Goal: Information Seeking & Learning: Find specific fact

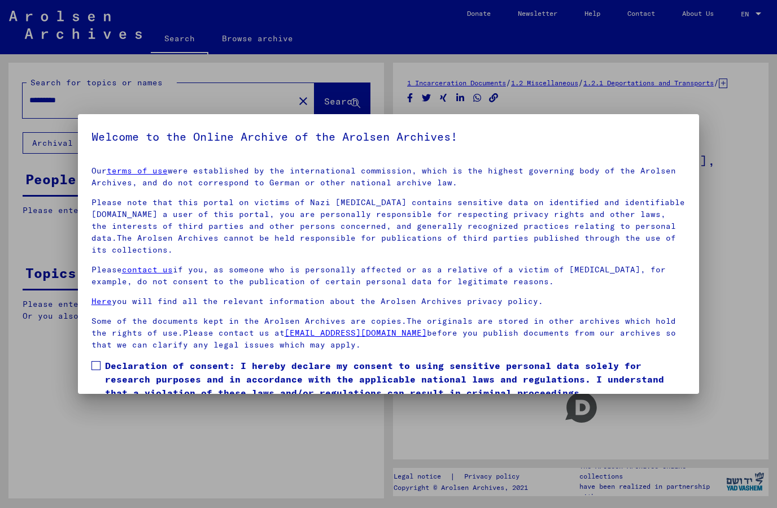
click at [107, 367] on span "Declaration of consent: I hereby declare my consent to using sensitive personal…" at bounding box center [395, 379] width 581 height 41
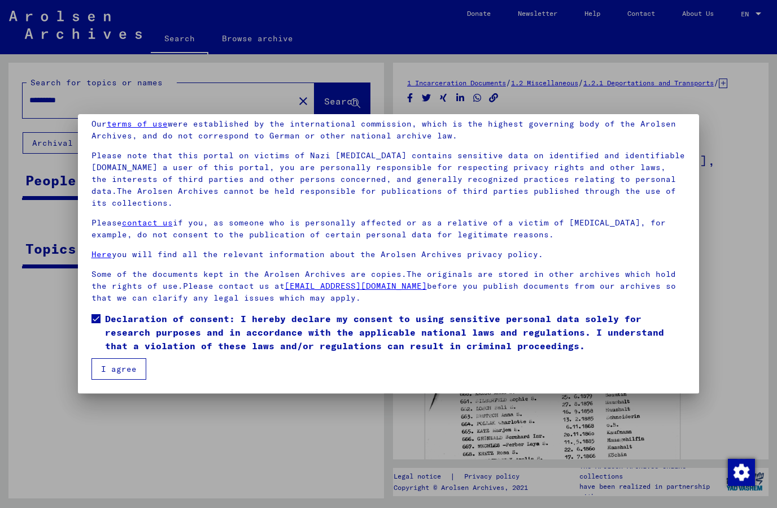
scroll to position [47, 0]
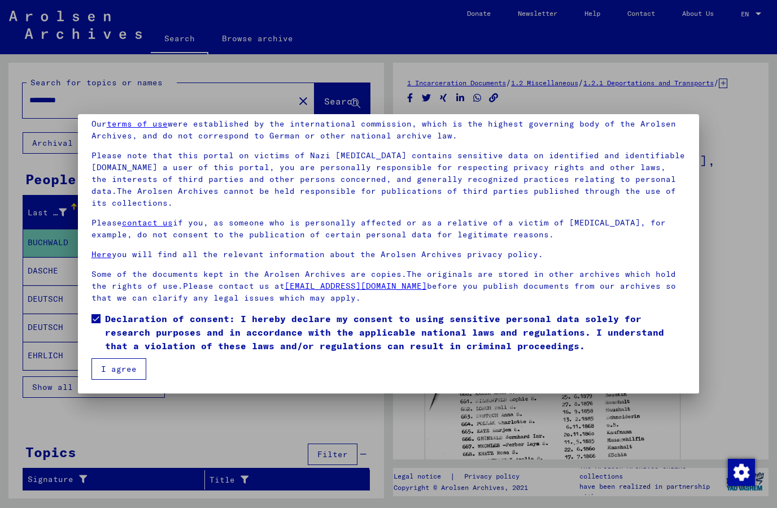
click at [142, 370] on button "I agree" at bounding box center [118, 368] width 55 height 21
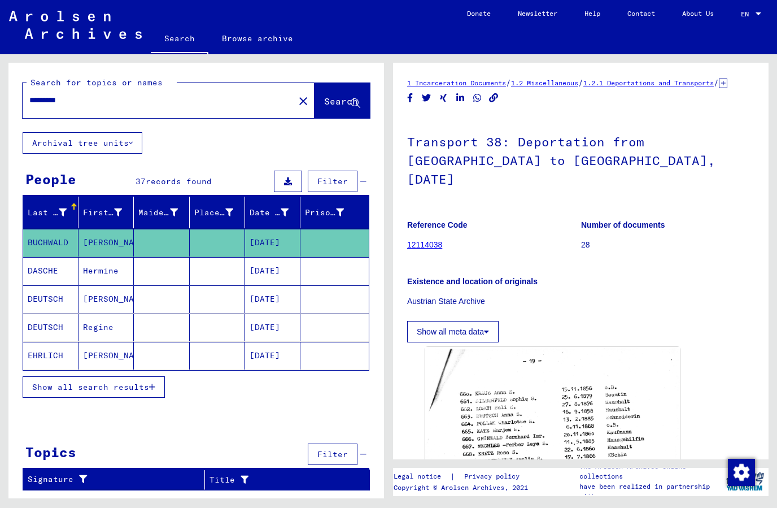
click at [294, 90] on button "close" at bounding box center [303, 100] width 23 height 23
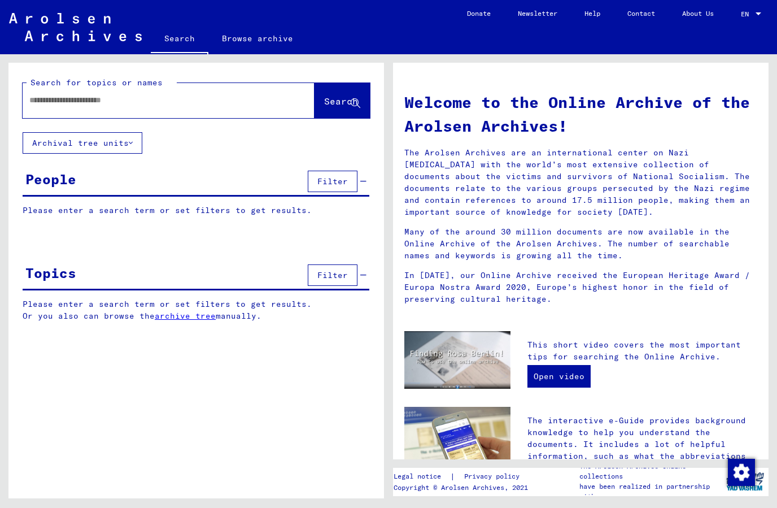
click at [93, 102] on input "text" at bounding box center [154, 100] width 251 height 12
click at [84, 102] on input "text" at bounding box center [154, 100] width 251 height 12
paste input "**********"
type input "**********"
click at [334, 97] on span "Search" at bounding box center [341, 100] width 34 height 11
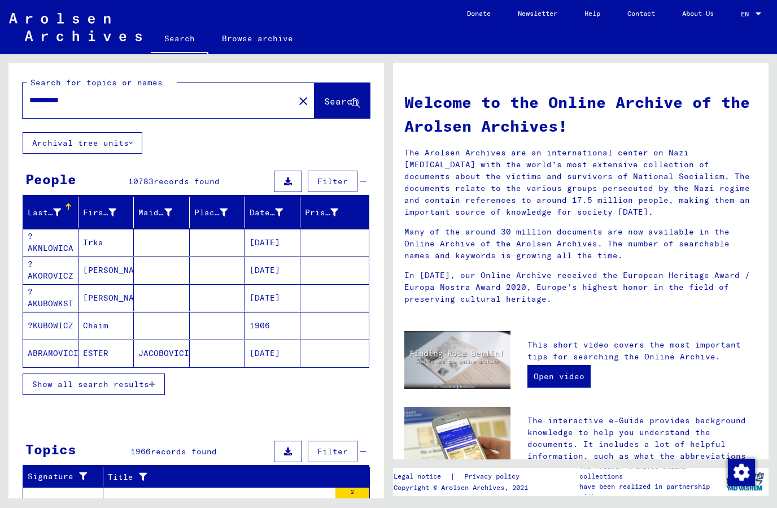
click at [46, 381] on span "Show all search results" at bounding box center [90, 384] width 117 height 10
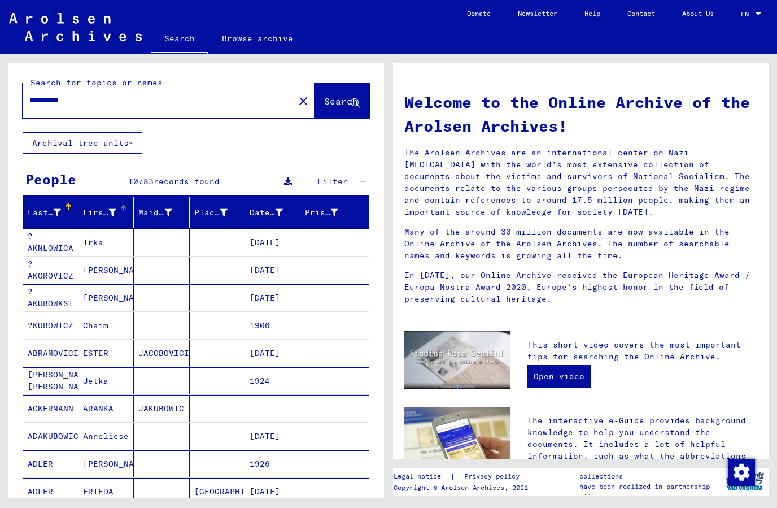
click at [98, 210] on div "First Name" at bounding box center [99, 213] width 33 height 12
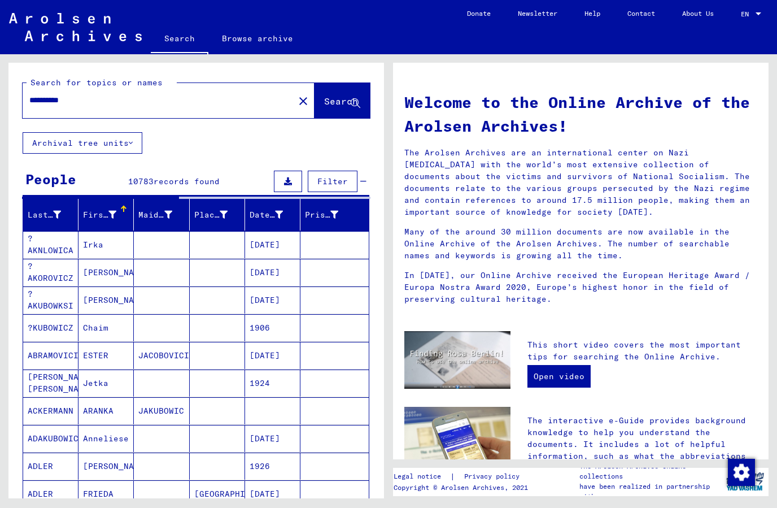
click at [89, 223] on div "First Name" at bounding box center [108, 215] width 50 height 18
click at [113, 234] on mat-cell "Irka" at bounding box center [105, 244] width 55 height 27
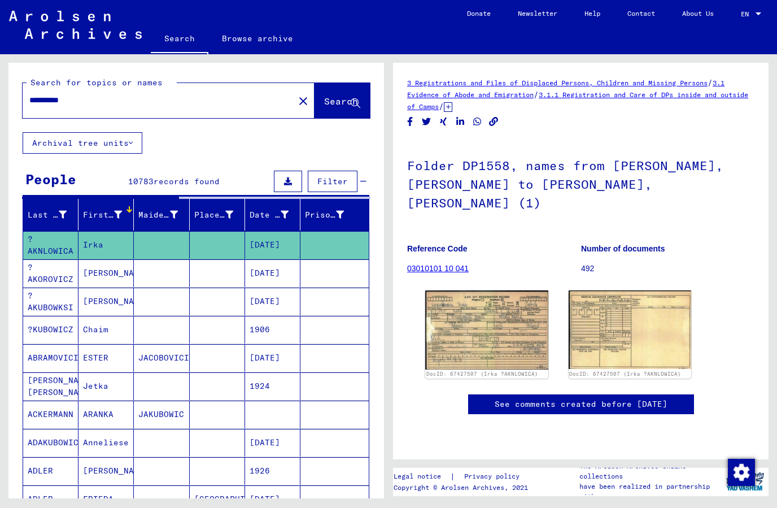
click at [100, 223] on div "First Name" at bounding box center [109, 215] width 53 height 18
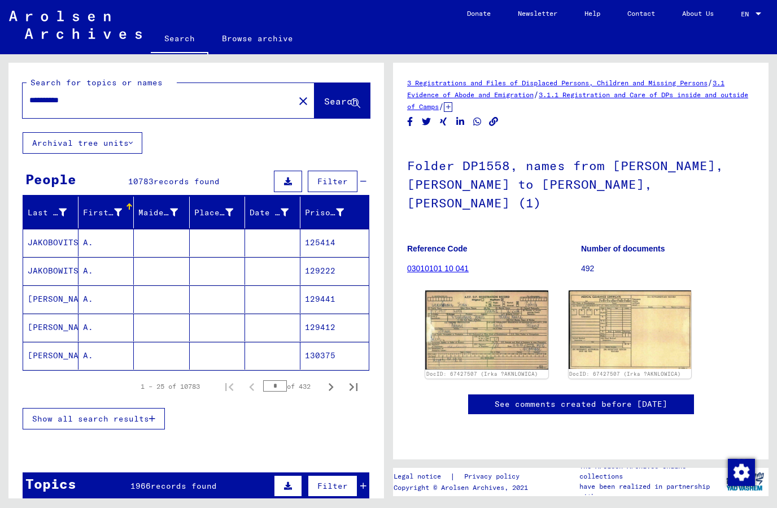
click at [111, 210] on div "First Name" at bounding box center [102, 213] width 39 height 12
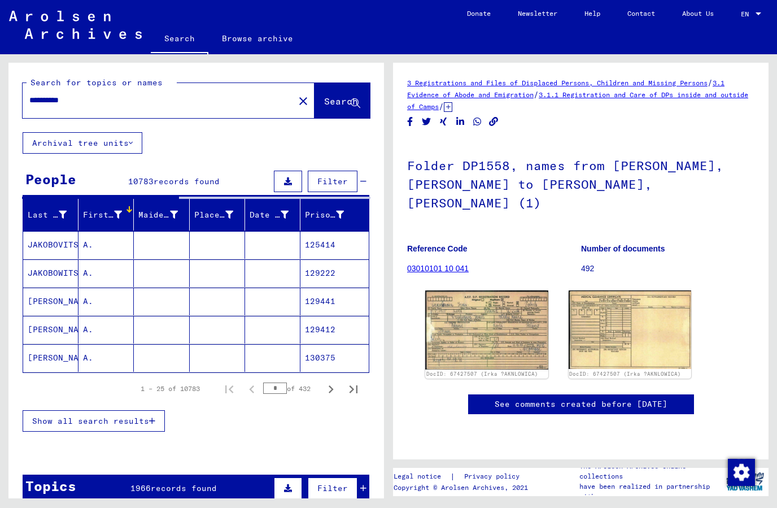
click at [131, 210] on div at bounding box center [130, 210] width 3 height 3
click at [95, 213] on div "First Name" at bounding box center [102, 215] width 39 height 12
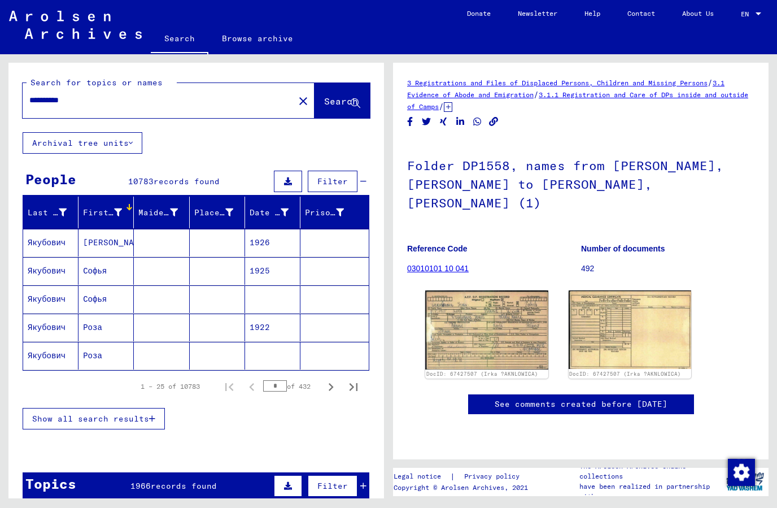
click at [91, 214] on div "First Name" at bounding box center [102, 213] width 39 height 12
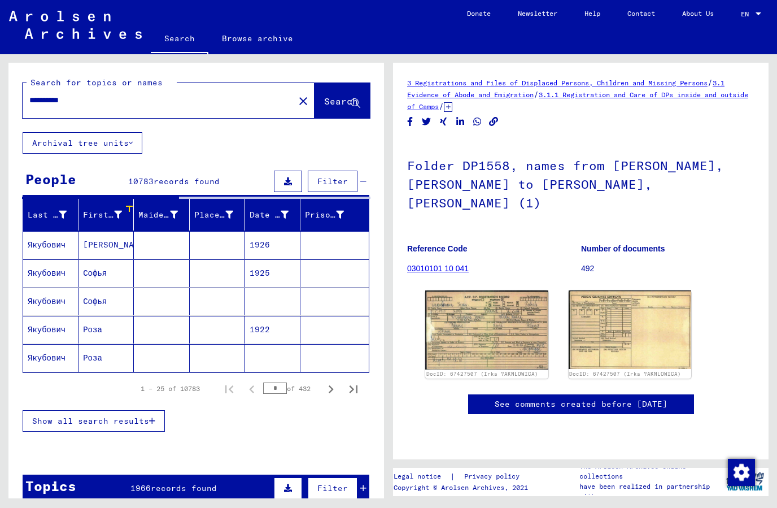
click at [94, 213] on div "First Name" at bounding box center [102, 215] width 39 height 12
click at [95, 214] on div "First Name" at bounding box center [102, 215] width 39 height 12
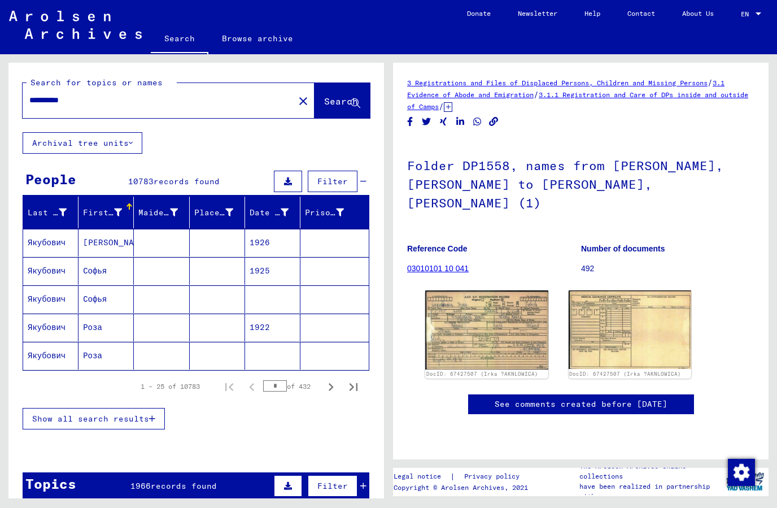
click at [55, 425] on button "Show all search results" at bounding box center [94, 418] width 142 height 21
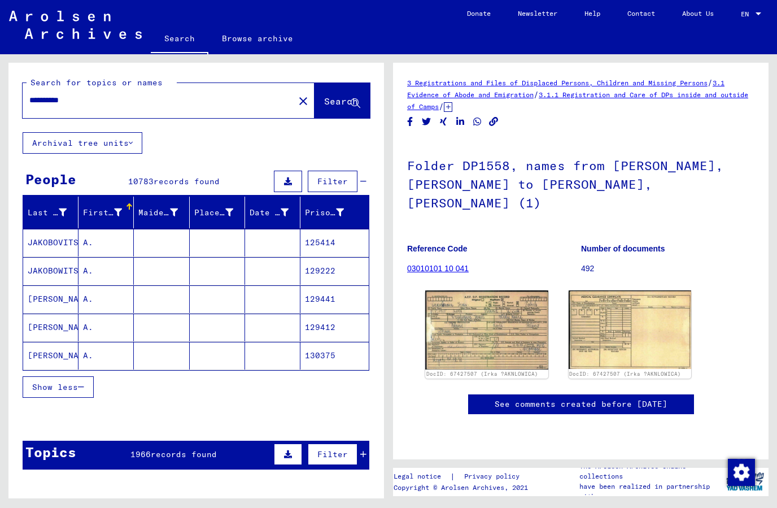
click at [99, 209] on div "First Name" at bounding box center [102, 213] width 39 height 12
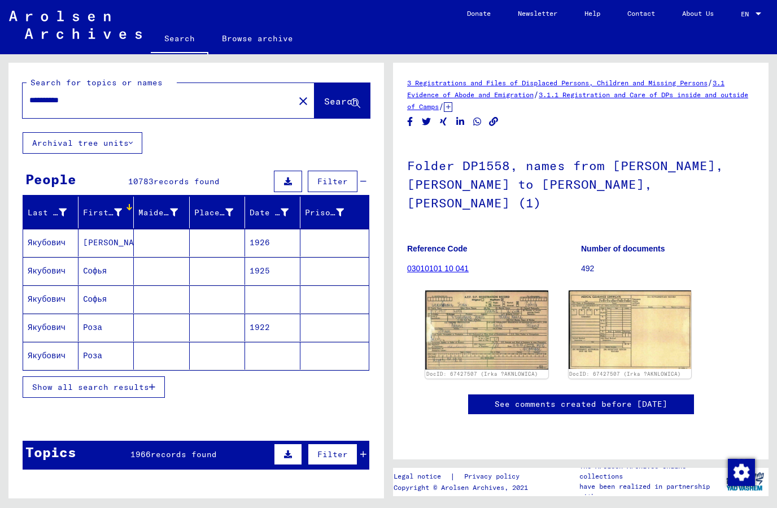
click at [118, 220] on div "First Name" at bounding box center [109, 212] width 53 height 18
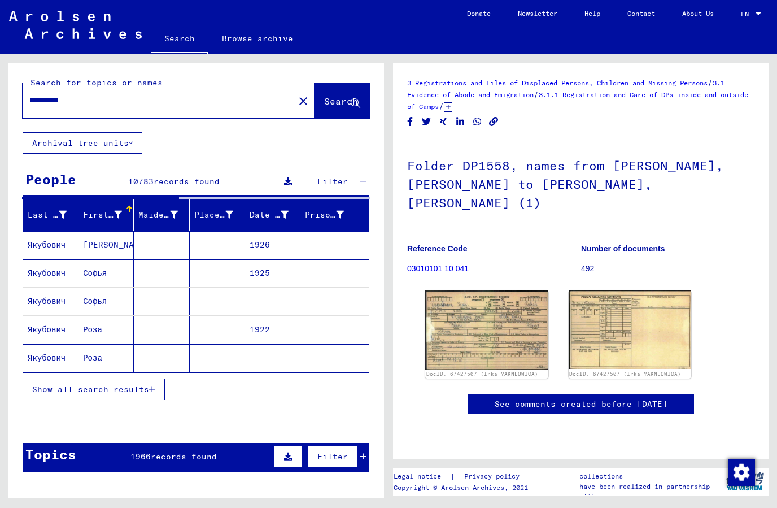
click at [40, 383] on button "Show all search results" at bounding box center [94, 388] width 142 height 21
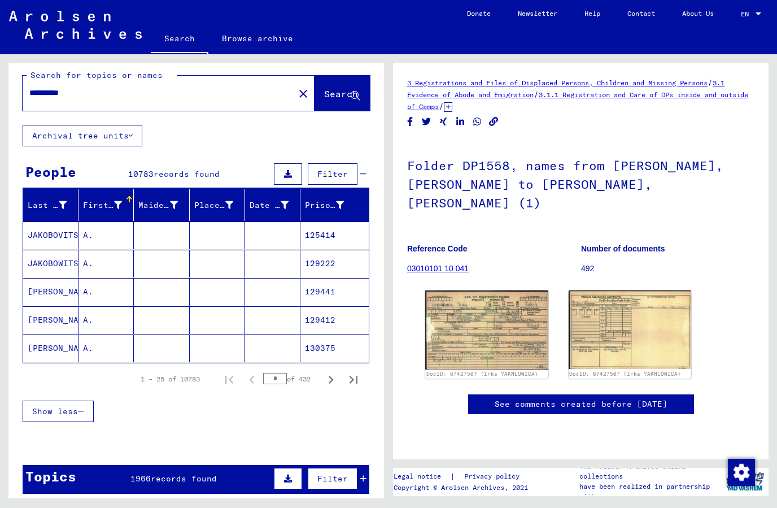
scroll to position [3, 0]
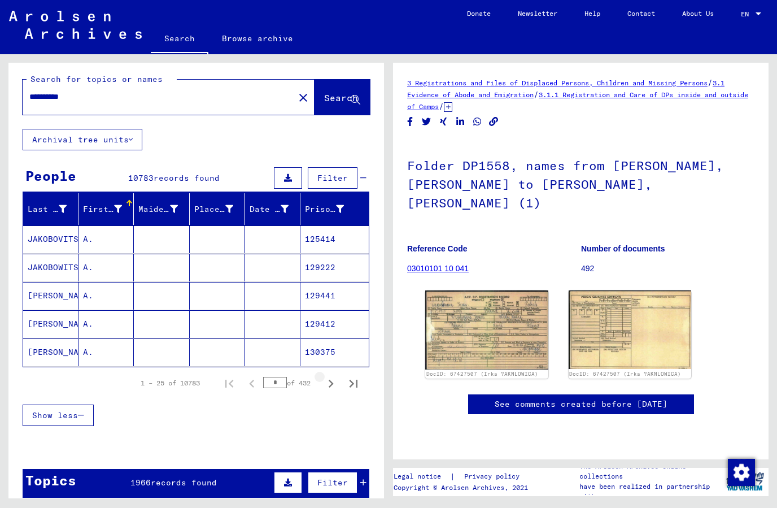
click at [325, 383] on icon "Next page" at bounding box center [331, 384] width 16 height 16
type input "*"
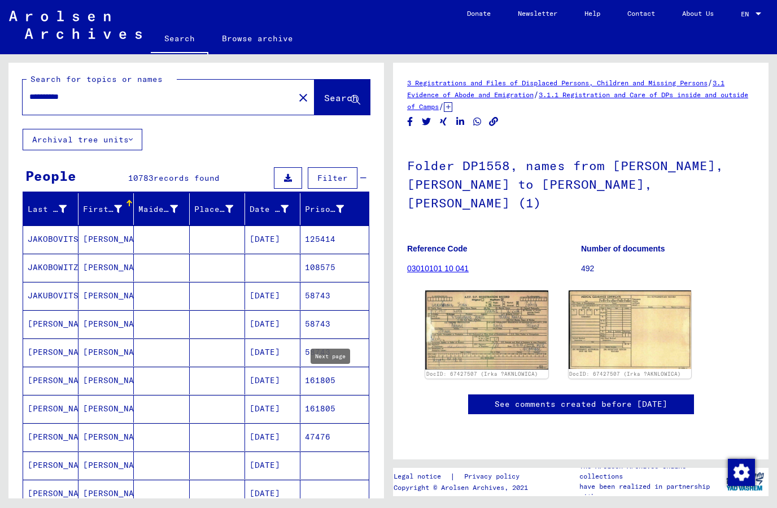
click at [34, 99] on input "**********" at bounding box center [158, 97] width 258 height 12
type input "**********"
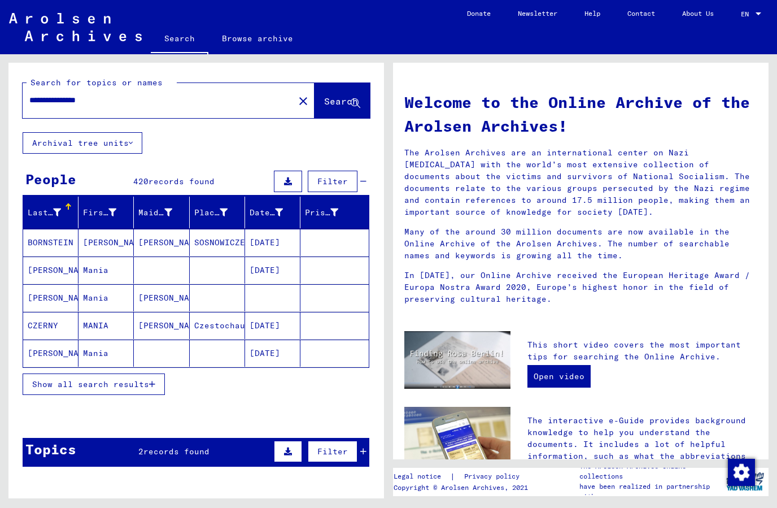
click at [31, 382] on button "Show all search results" at bounding box center [94, 383] width 142 height 21
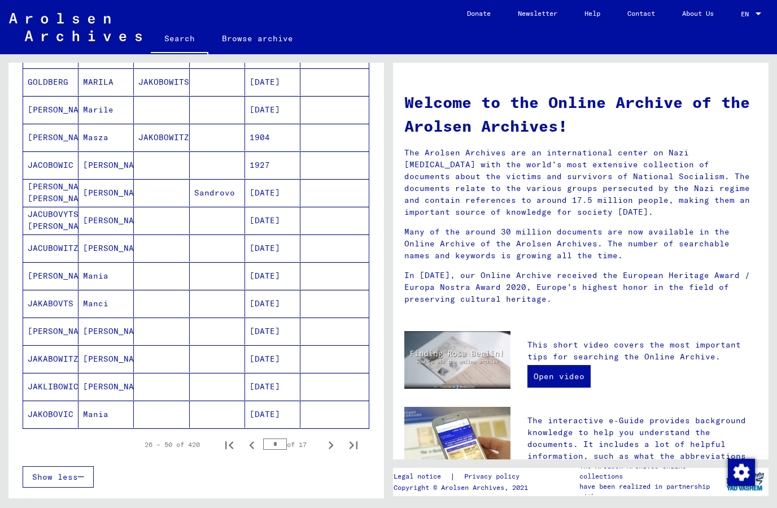
scroll to position [493, 0]
click at [328, 446] on icon "Next page" at bounding box center [331, 445] width 16 height 16
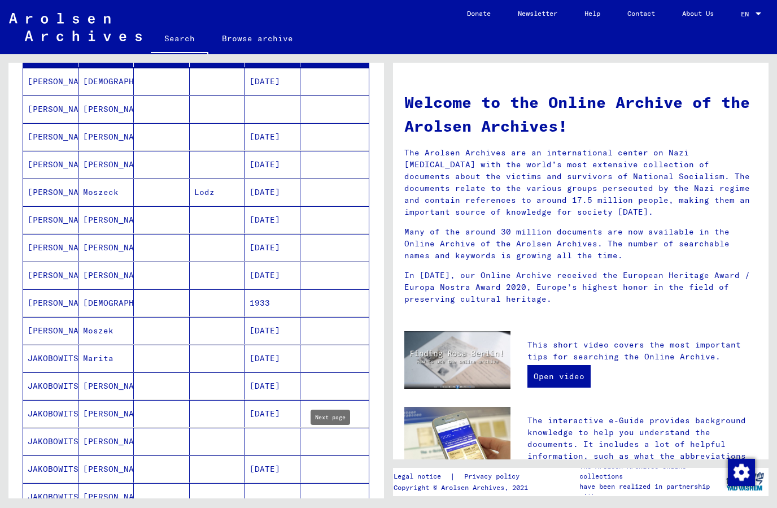
scroll to position [158, 0]
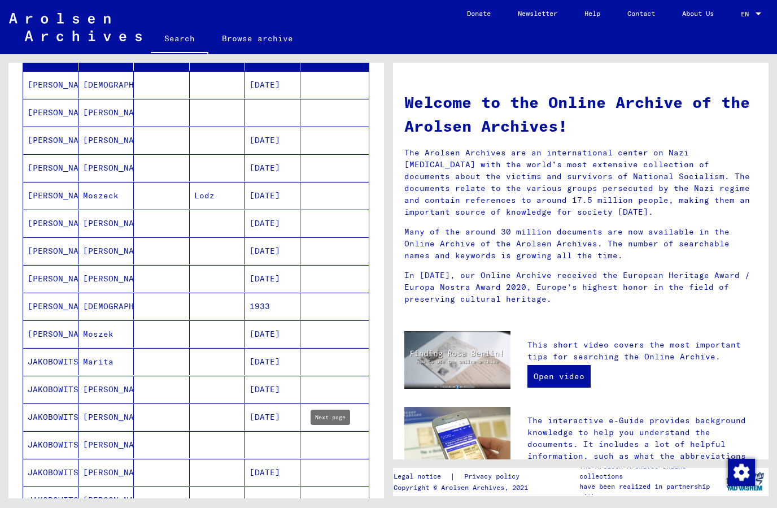
click at [55, 226] on mat-cell "[PERSON_NAME]" at bounding box center [50, 223] width 55 height 27
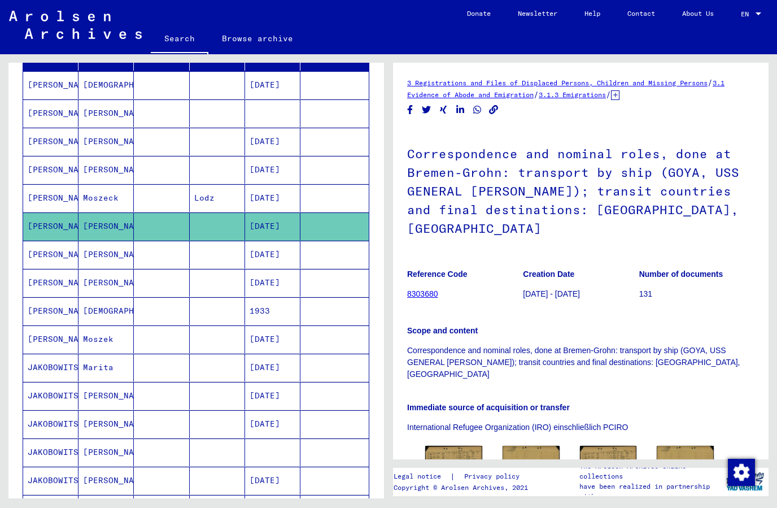
click at [50, 121] on mat-cell "[PERSON_NAME]" at bounding box center [50, 113] width 55 height 28
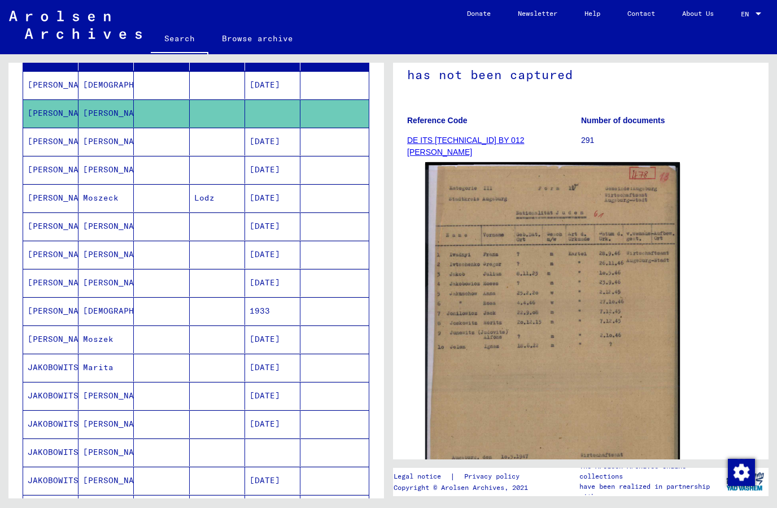
scroll to position [119, 0]
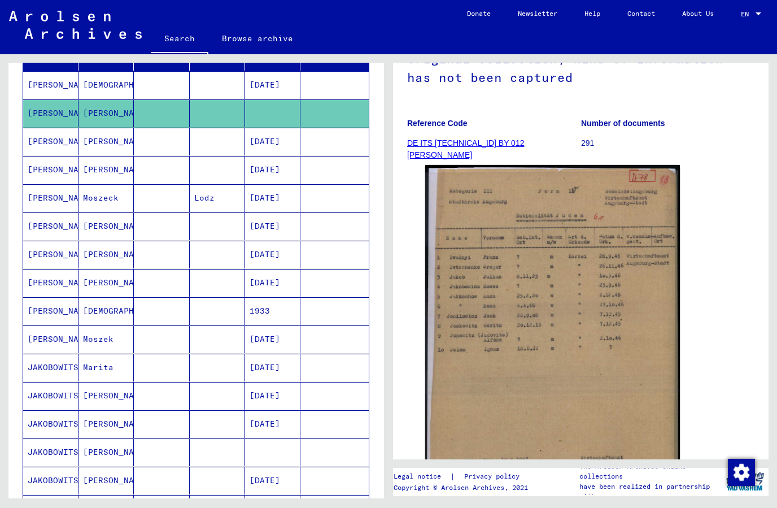
click at [481, 297] on img at bounding box center [552, 345] width 255 height 360
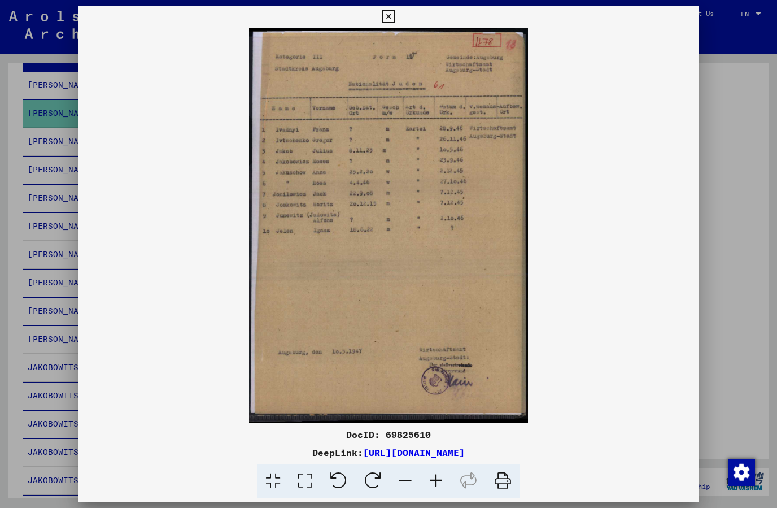
click at [395, 17] on icon at bounding box center [388, 17] width 13 height 14
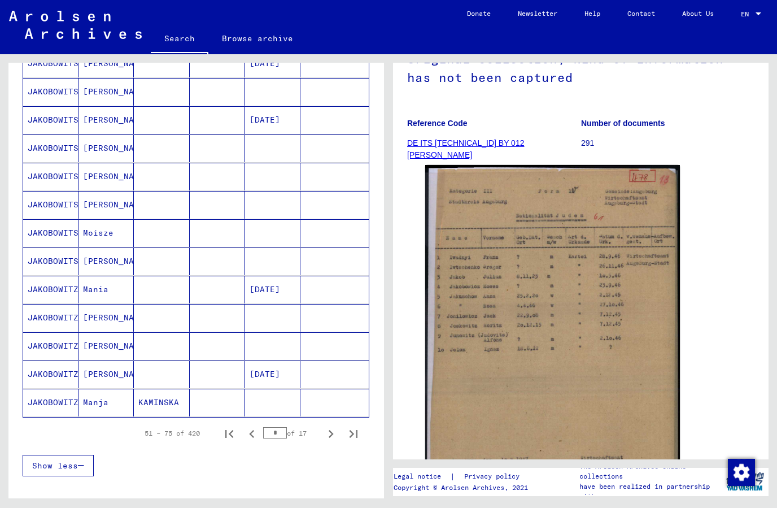
scroll to position [525, 0]
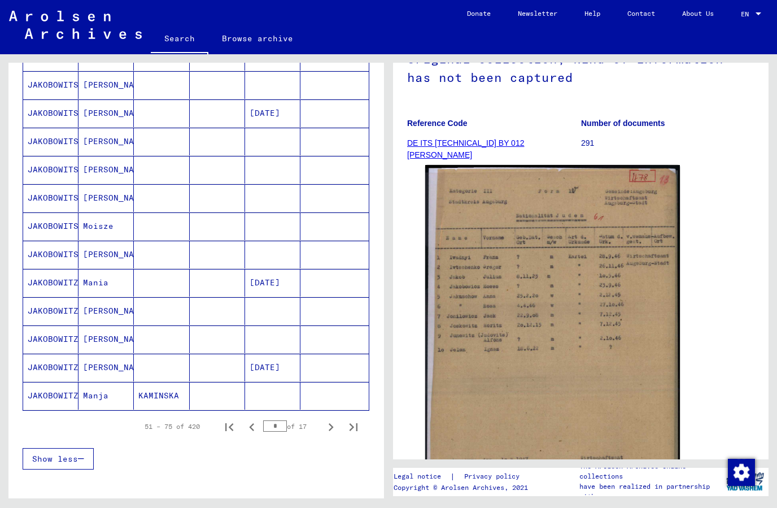
click at [54, 190] on mat-cell "JAKOBOWITSCH" at bounding box center [50, 198] width 55 height 28
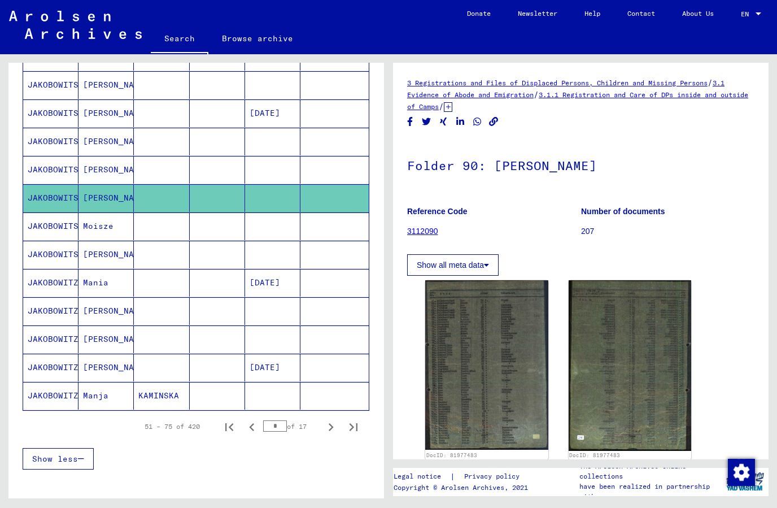
click at [48, 233] on mat-cell "JAKOBOWITSCH" at bounding box center [50, 226] width 55 height 28
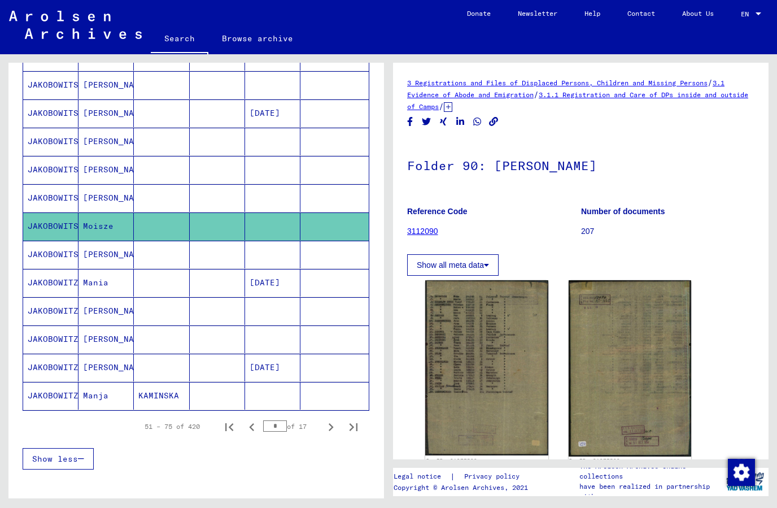
click at [43, 257] on mat-cell "JAKOBOWITSCH" at bounding box center [50, 255] width 55 height 28
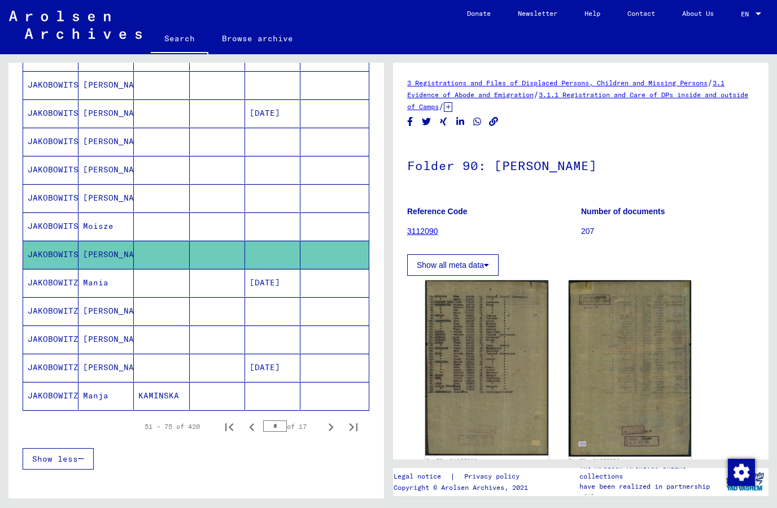
click at [45, 261] on mat-cell "JAKOBOWITSCH" at bounding box center [50, 255] width 55 height 28
click at [326, 425] on icon "Next page" at bounding box center [331, 427] width 16 height 16
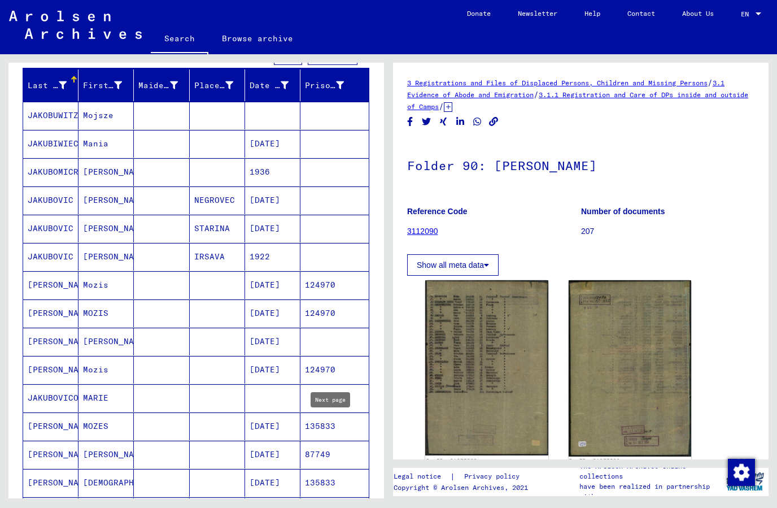
scroll to position [125, 0]
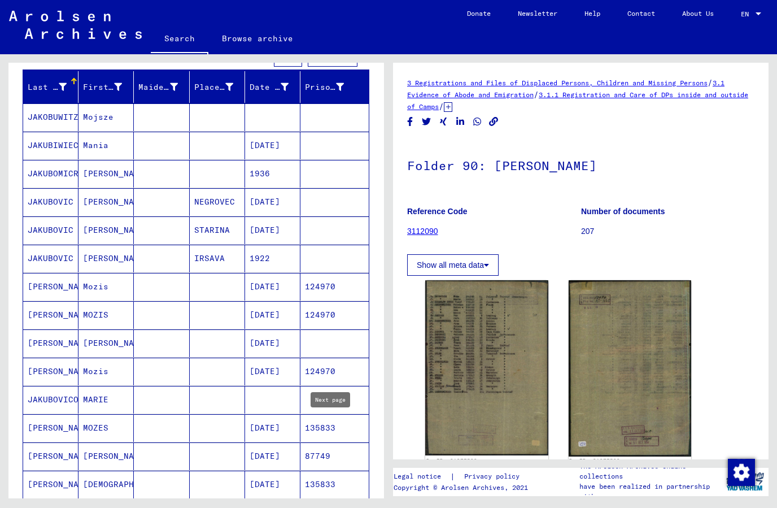
click at [43, 111] on mat-cell "JAKOBUWITZ" at bounding box center [50, 117] width 55 height 28
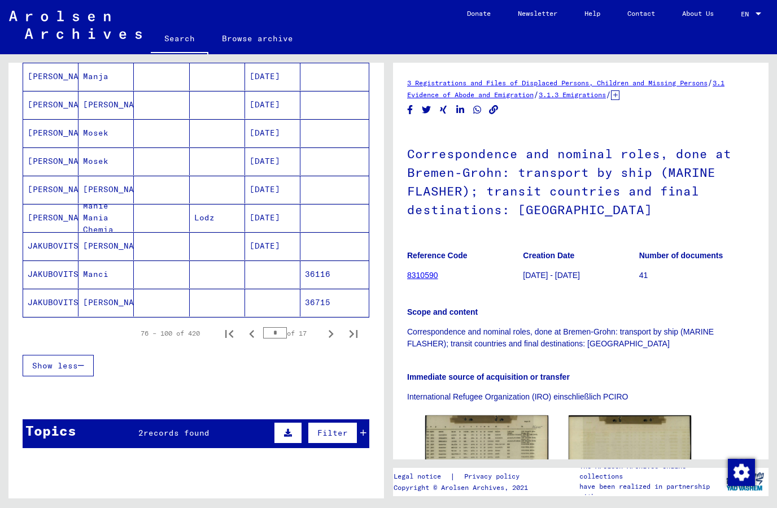
scroll to position [622, 0]
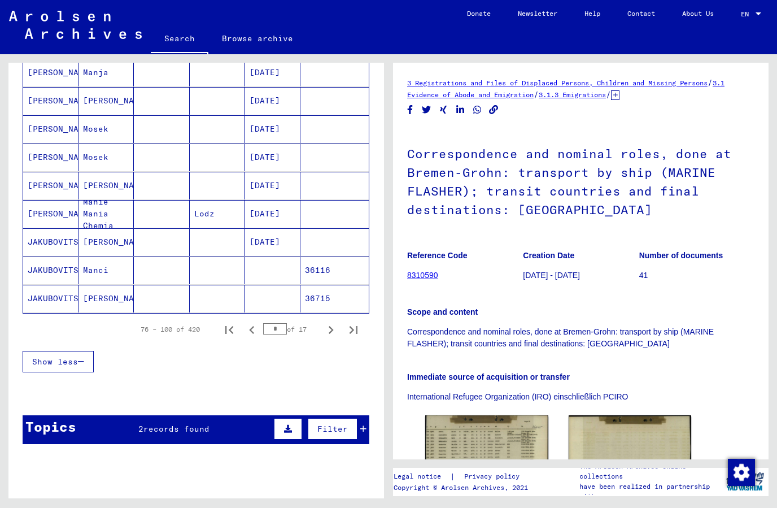
click at [325, 330] on icon "Next page" at bounding box center [331, 330] width 16 height 16
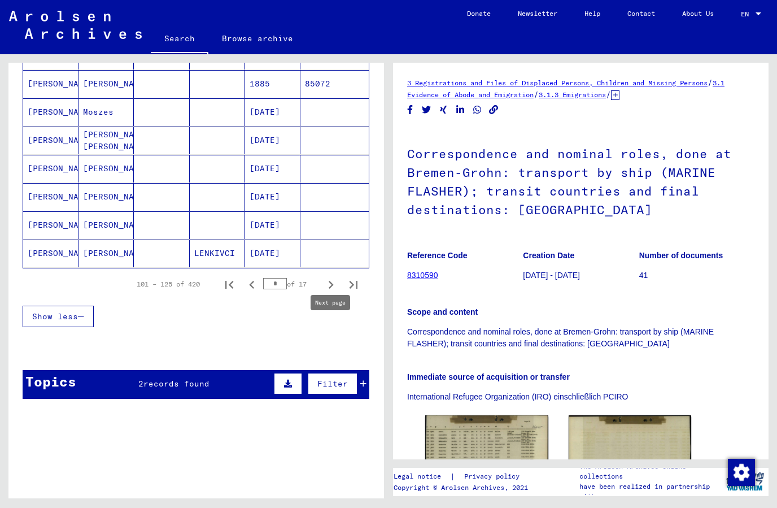
scroll to position [666, 0]
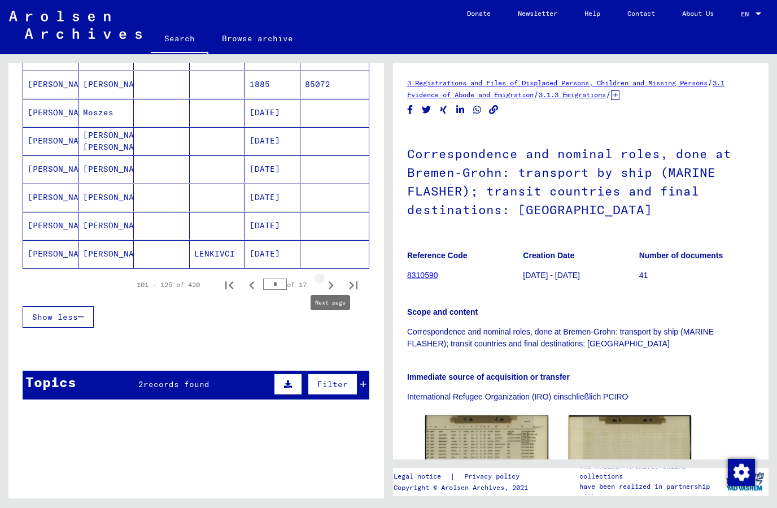
click at [330, 286] on icon "Next page" at bounding box center [331, 285] width 16 height 16
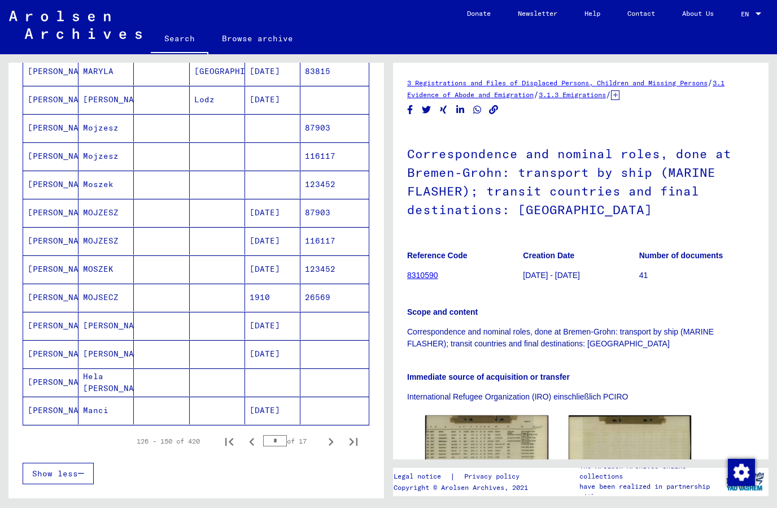
scroll to position [508, 0]
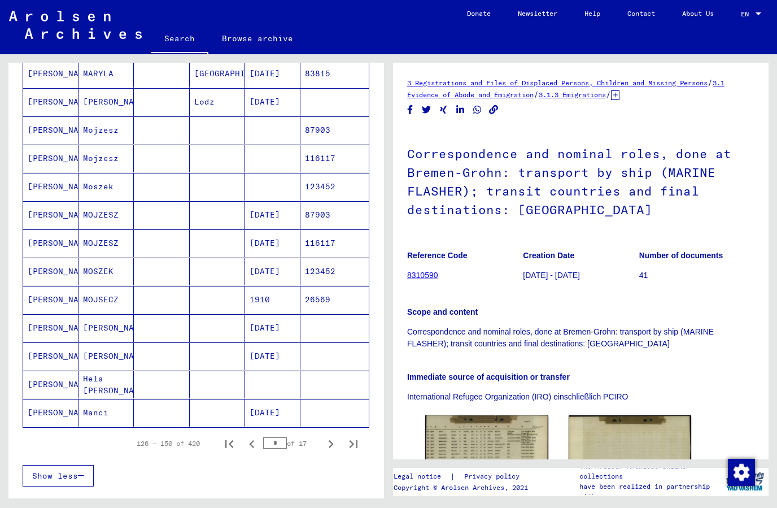
click at [49, 167] on mat-cell "[PERSON_NAME]" at bounding box center [50, 159] width 55 height 28
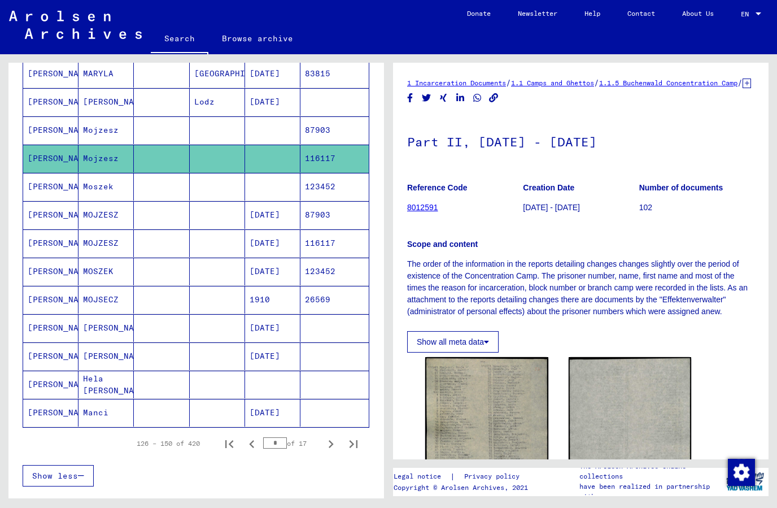
click at [37, 134] on mat-cell "[PERSON_NAME]" at bounding box center [50, 130] width 55 height 28
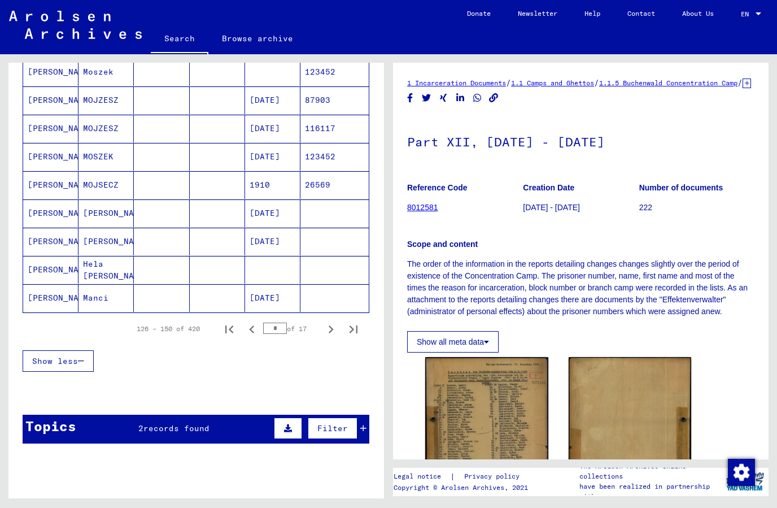
scroll to position [622, 0]
click at [329, 325] on icon "Next page" at bounding box center [331, 329] width 16 height 16
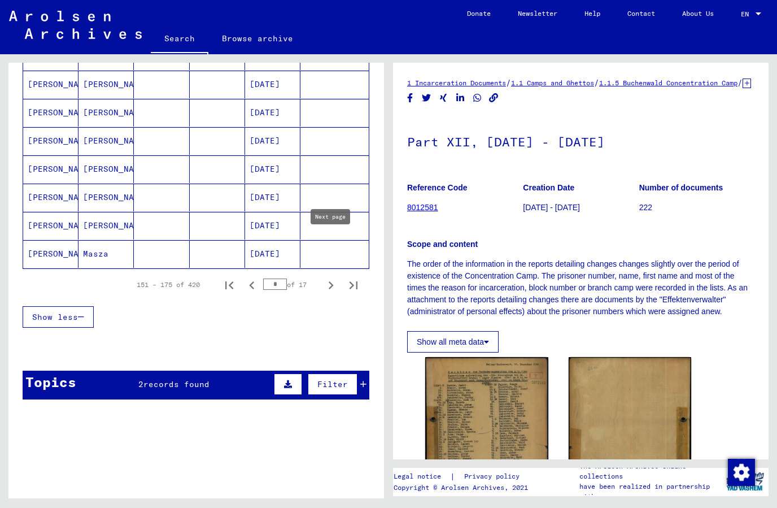
scroll to position [41, 0]
click at [333, 273] on button "Next page" at bounding box center [331, 284] width 23 height 23
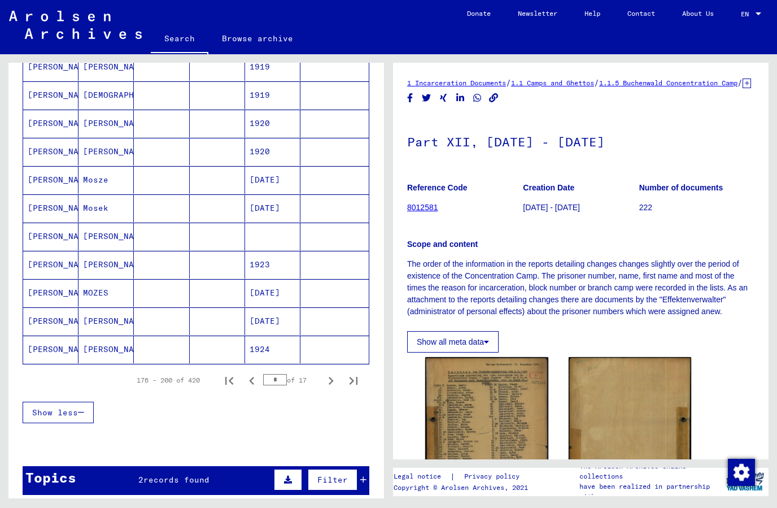
scroll to position [569, 0]
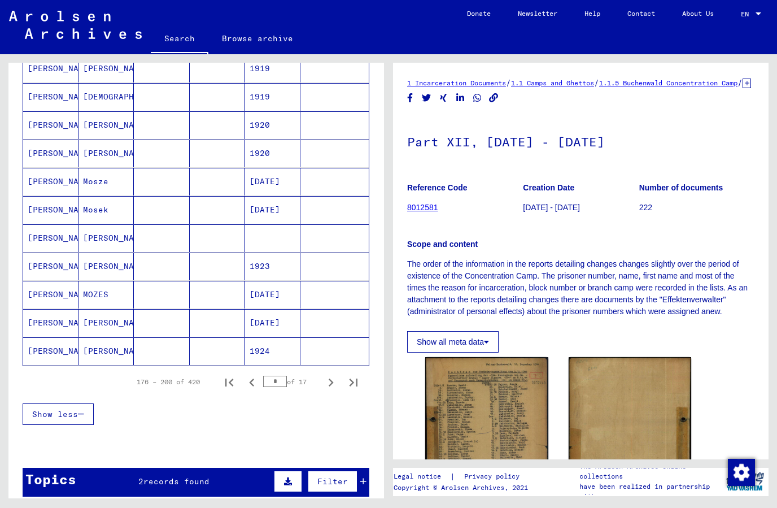
click at [38, 168] on mat-cell "[PERSON_NAME]" at bounding box center [50, 182] width 55 height 28
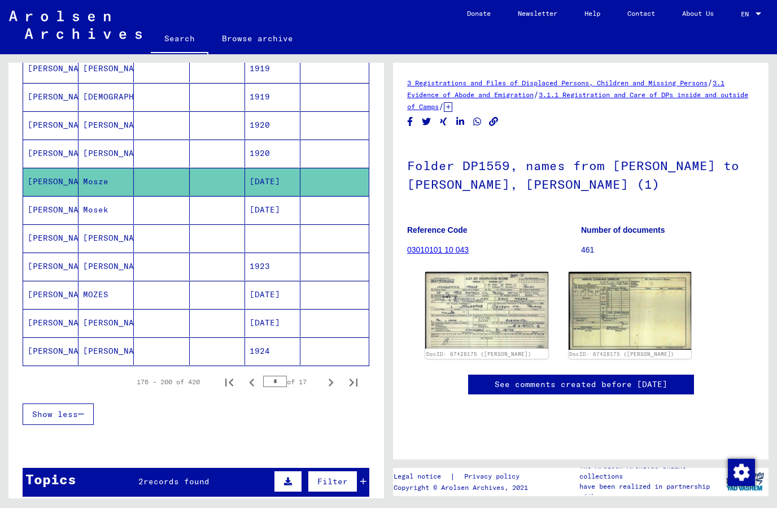
click at [515, 272] on img at bounding box center [486, 310] width 123 height 77
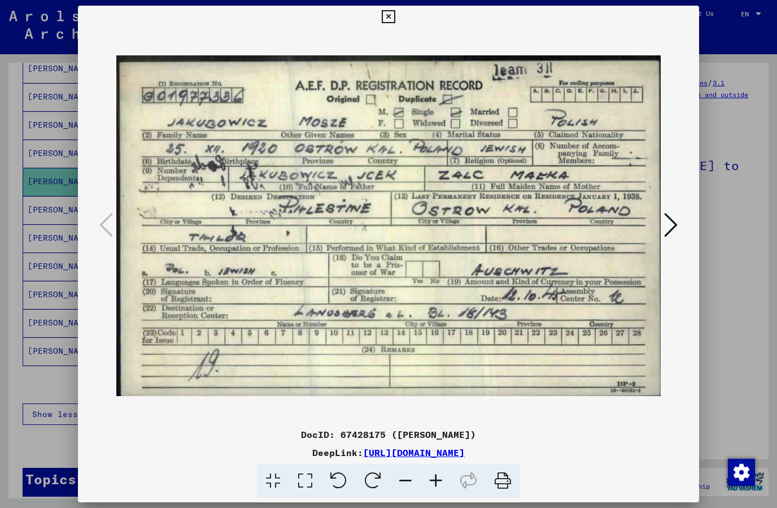
click at [395, 15] on icon at bounding box center [388, 17] width 13 height 14
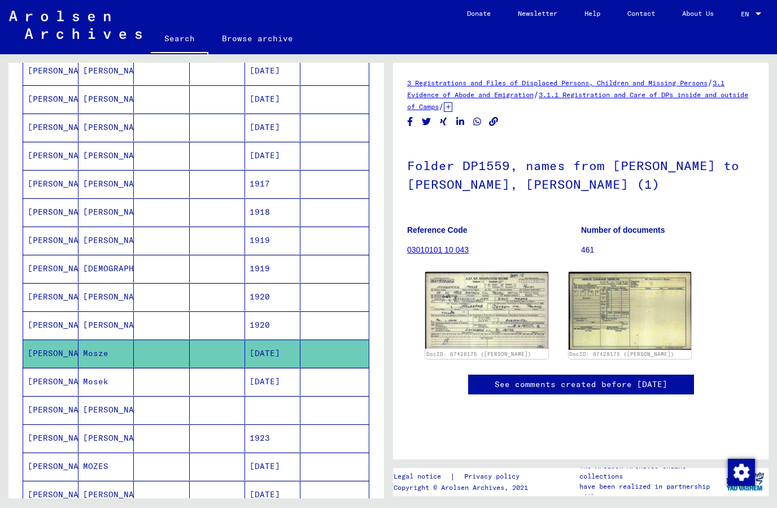
scroll to position [397, 0]
click at [46, 283] on mat-cell "[PERSON_NAME]" at bounding box center [50, 297] width 55 height 28
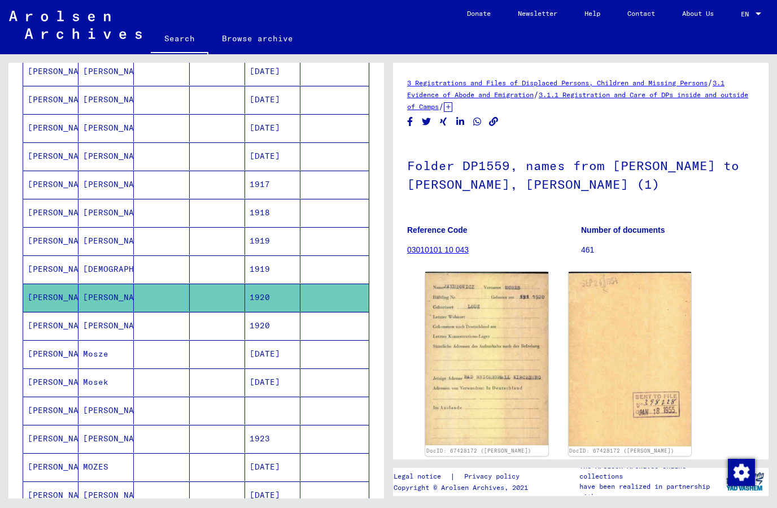
click at [452, 325] on img at bounding box center [486, 358] width 123 height 173
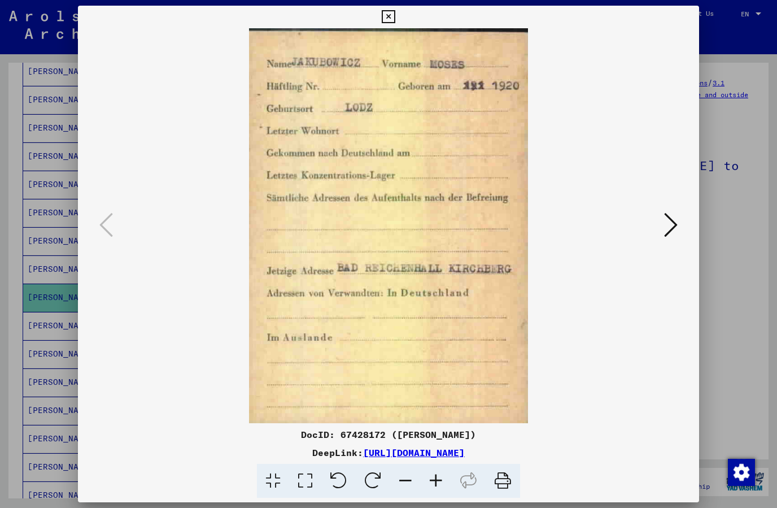
click at [668, 226] on icon at bounding box center [671, 224] width 14 height 27
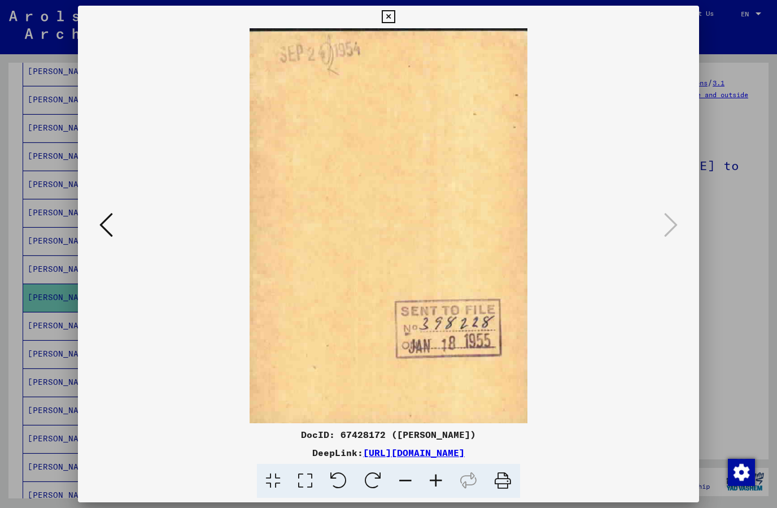
click at [398, 24] on button at bounding box center [388, 17] width 20 height 23
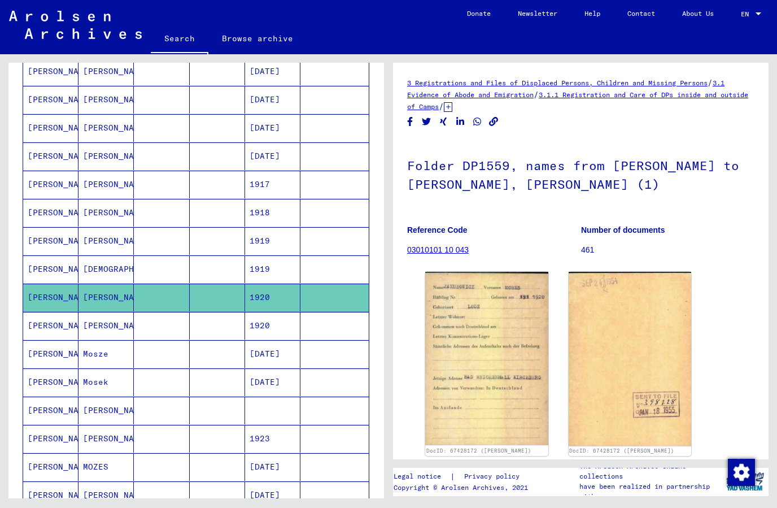
click at [333, 312] on mat-cell at bounding box center [334, 326] width 68 height 28
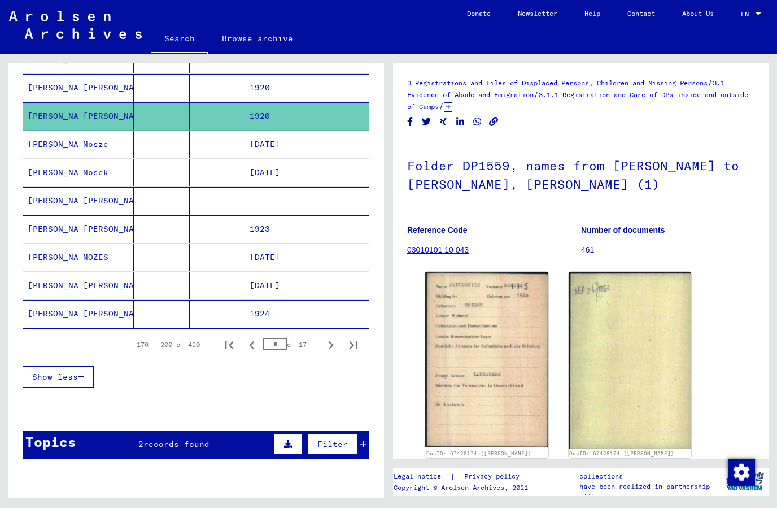
scroll to position [612, 0]
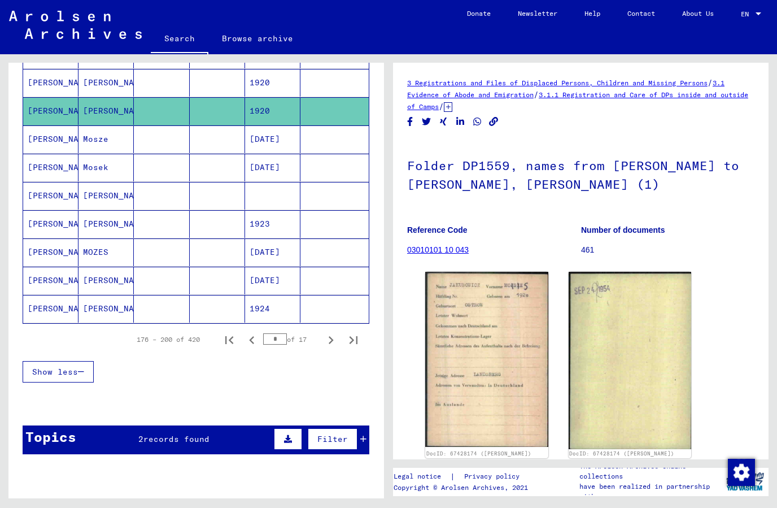
click at [326, 332] on icon "Next page" at bounding box center [331, 340] width 16 height 16
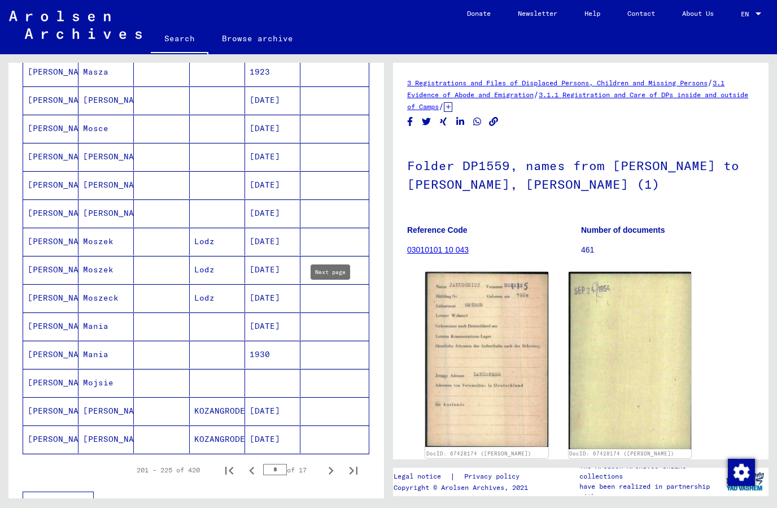
scroll to position [507, 0]
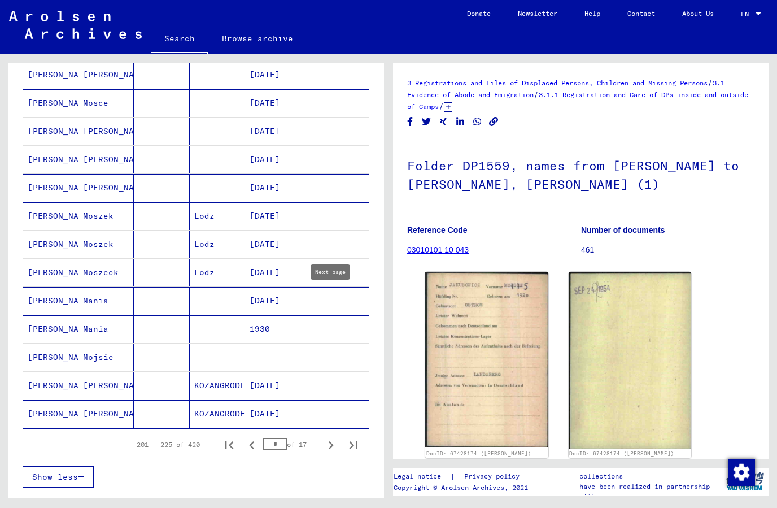
click at [23, 230] on mat-cell "[PERSON_NAME]" at bounding box center [50, 244] width 55 height 28
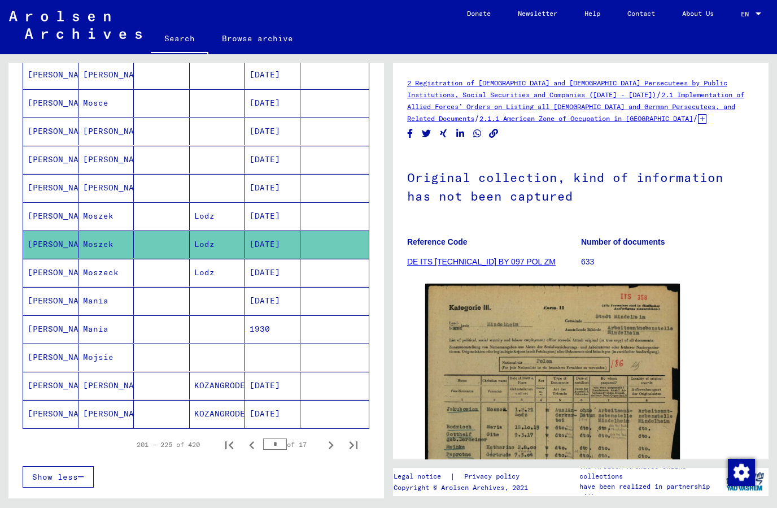
click at [61, 343] on mat-cell "[PERSON_NAME]" at bounding box center [50, 357] width 55 height 28
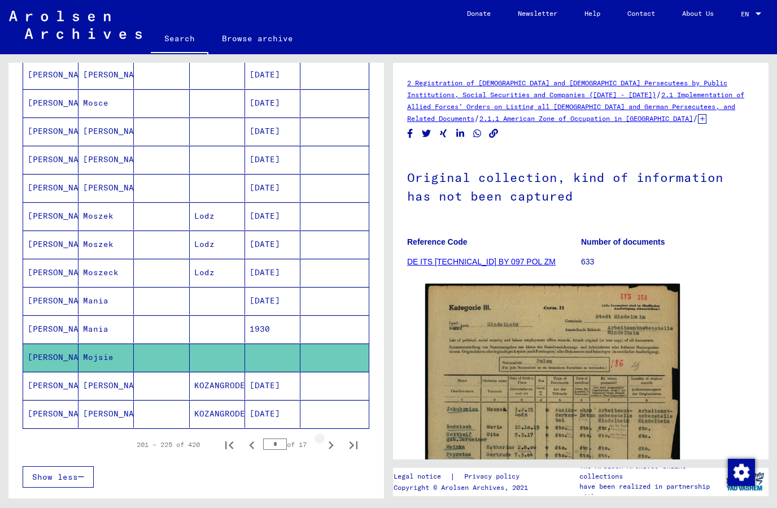
click at [326, 446] on icon "Next page" at bounding box center [331, 445] width 16 height 16
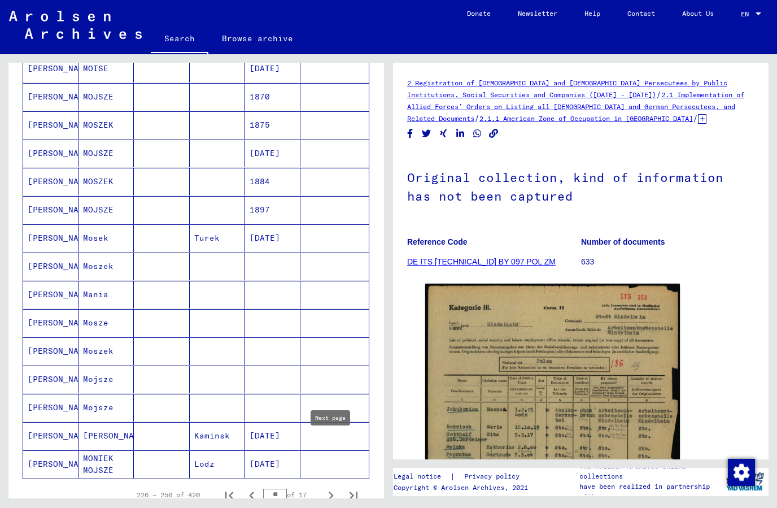
scroll to position [467, 0]
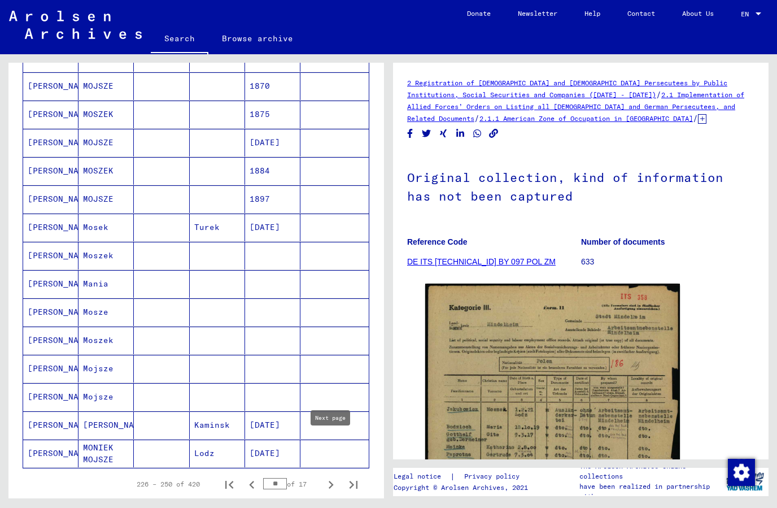
click at [40, 265] on mat-cell "[PERSON_NAME]" at bounding box center [50, 256] width 55 height 28
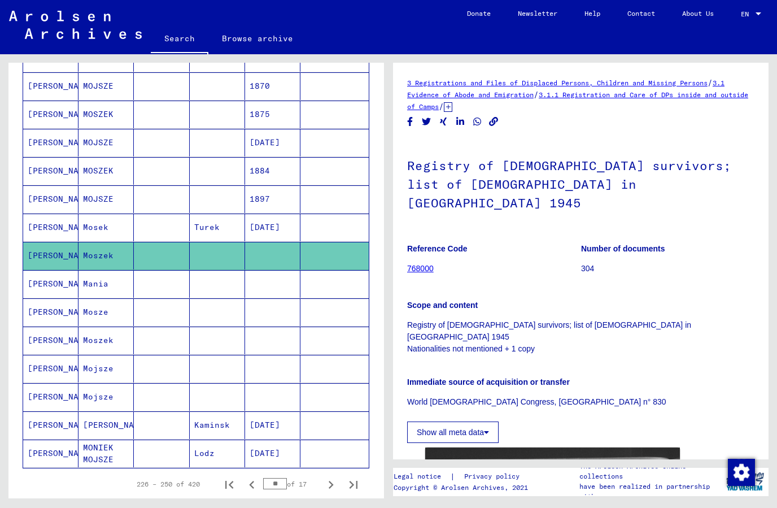
click at [41, 310] on mat-cell "[PERSON_NAME]" at bounding box center [50, 312] width 55 height 28
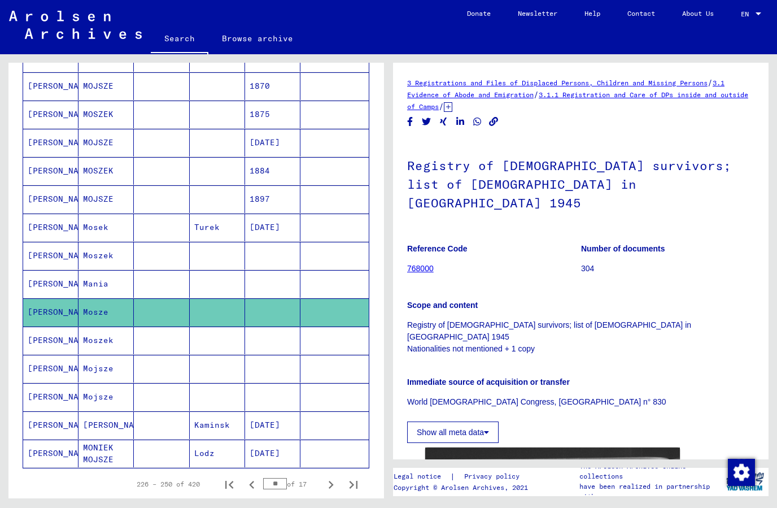
click at [46, 343] on mat-cell "[PERSON_NAME]" at bounding box center [50, 340] width 55 height 28
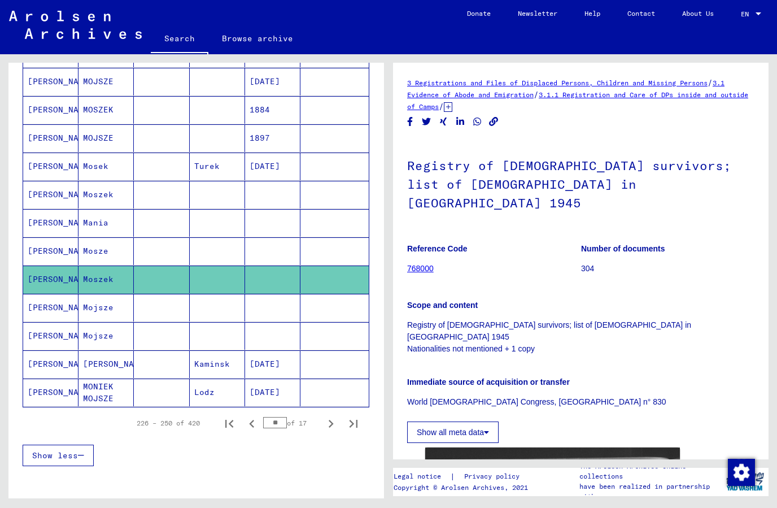
scroll to position [552, 0]
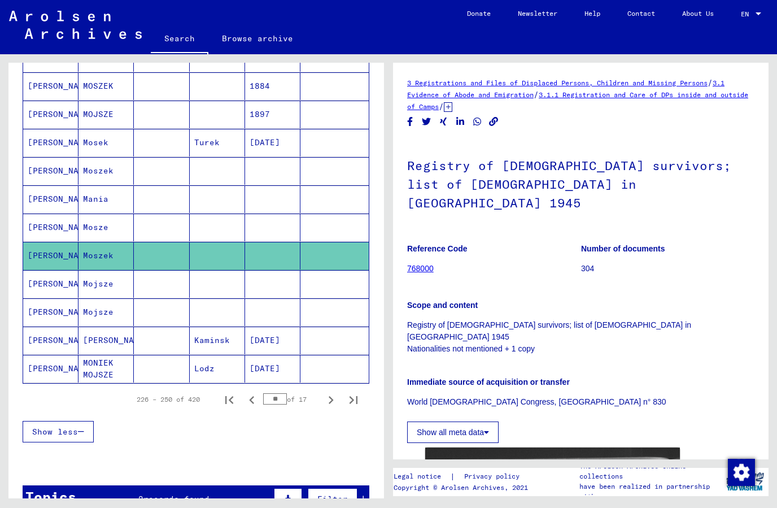
click at [53, 318] on mat-cell "[PERSON_NAME]" at bounding box center [50, 312] width 55 height 28
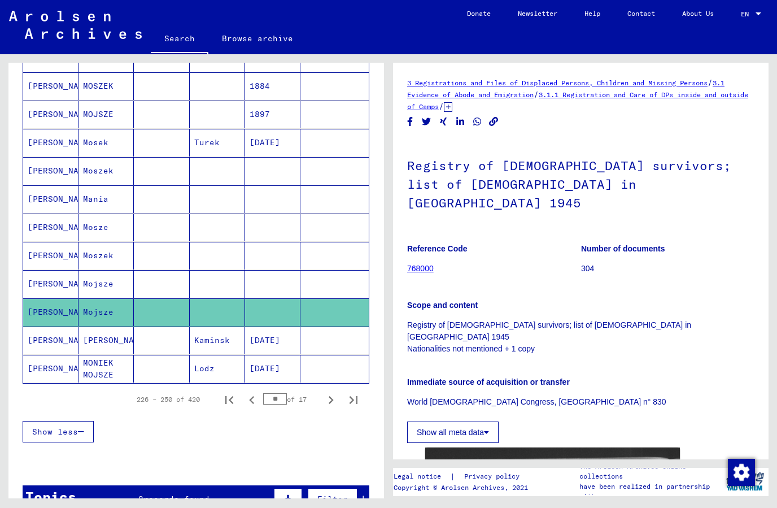
click at [50, 312] on mat-cell "[PERSON_NAME]" at bounding box center [50, 312] width 55 height 28
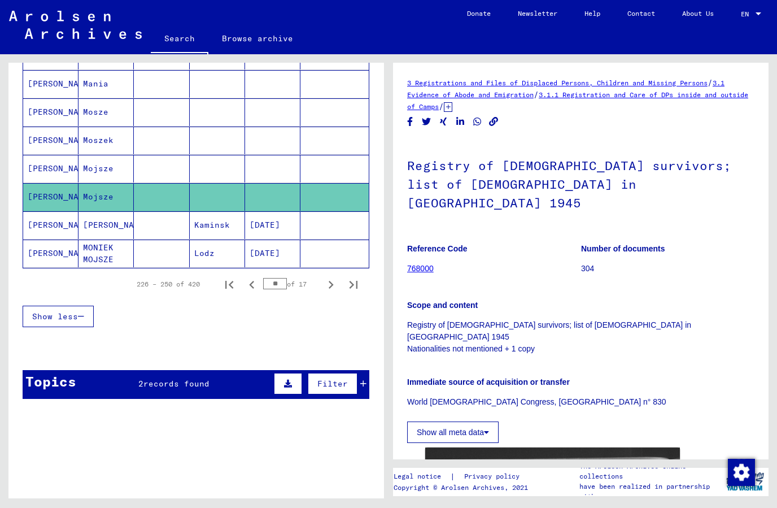
scroll to position [666, 0]
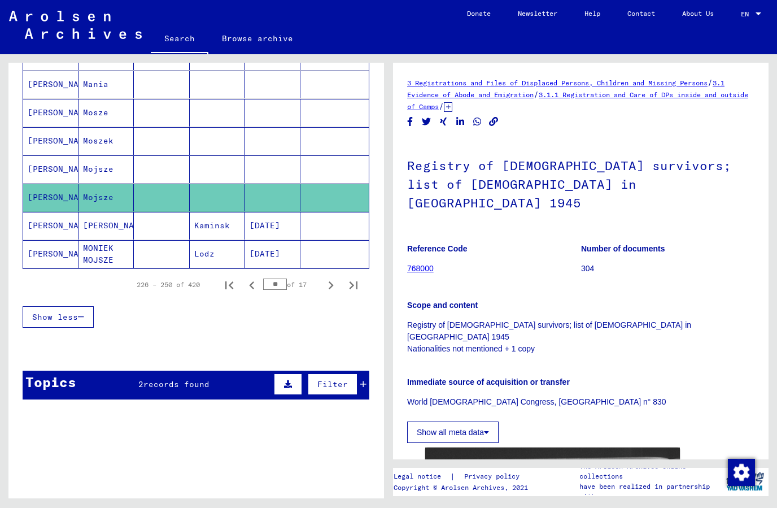
click at [330, 287] on icon "Next page" at bounding box center [331, 285] width 5 height 8
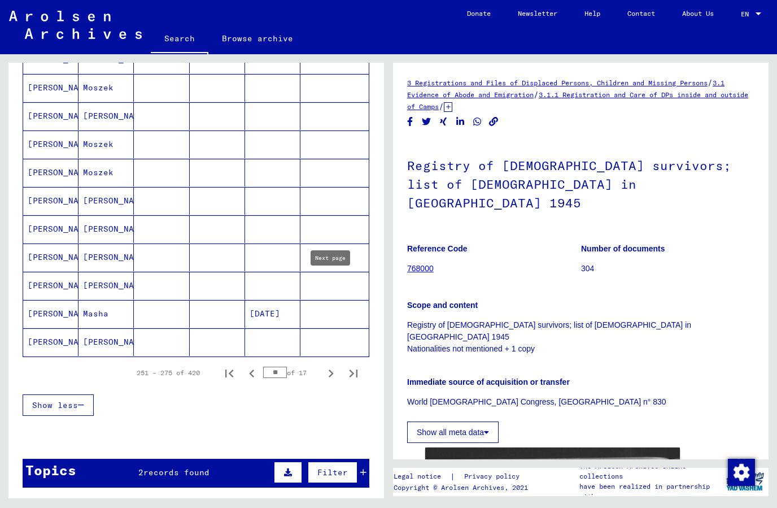
scroll to position [599, 0]
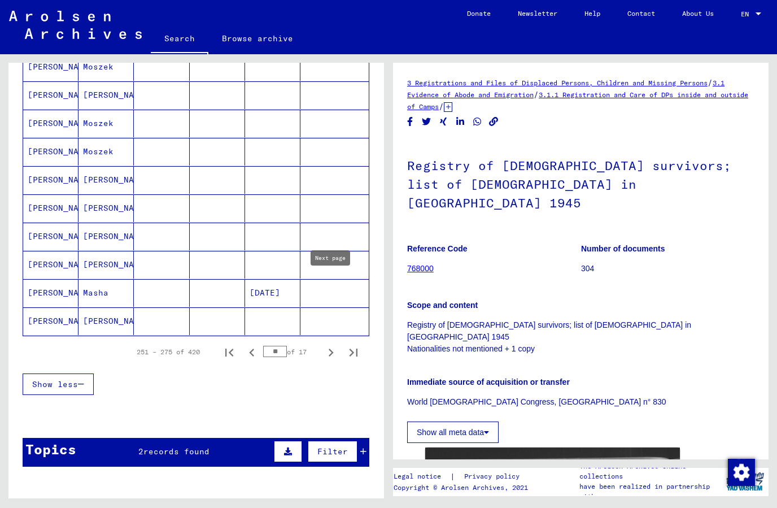
click at [323, 349] on icon "Next page" at bounding box center [331, 352] width 16 height 16
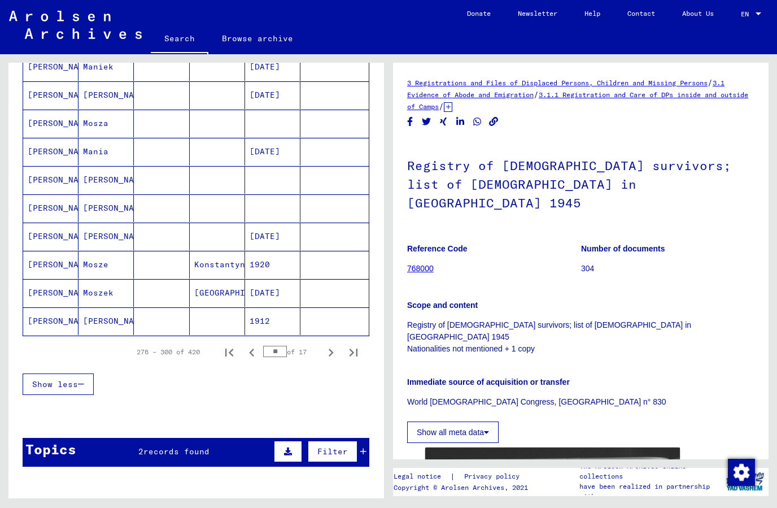
click at [106, 454] on div "Topics 2 records found Filter" at bounding box center [196, 452] width 347 height 29
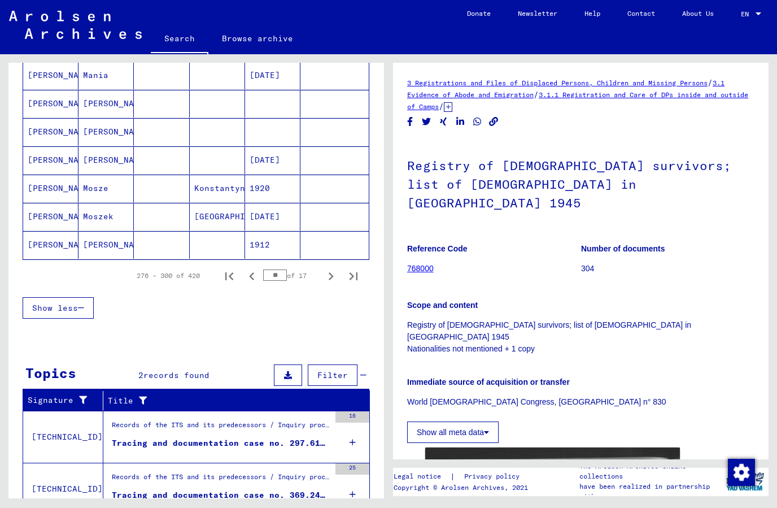
click at [347, 439] on div "16" at bounding box center [352, 436] width 34 height 51
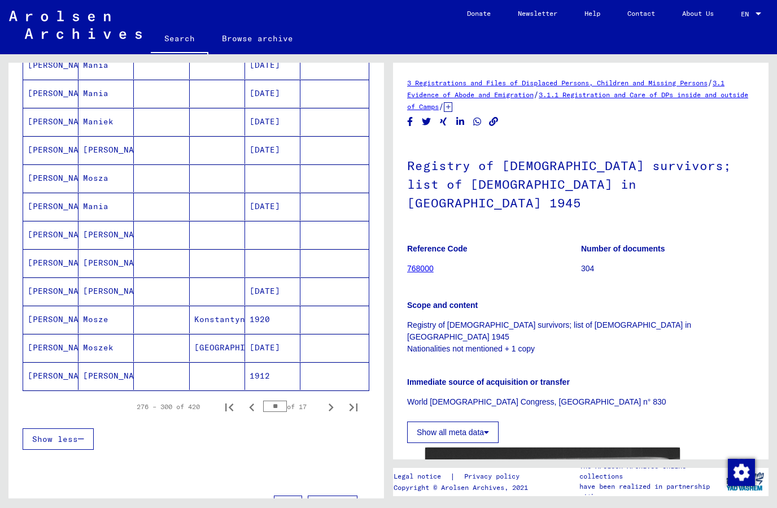
scroll to position [531, 0]
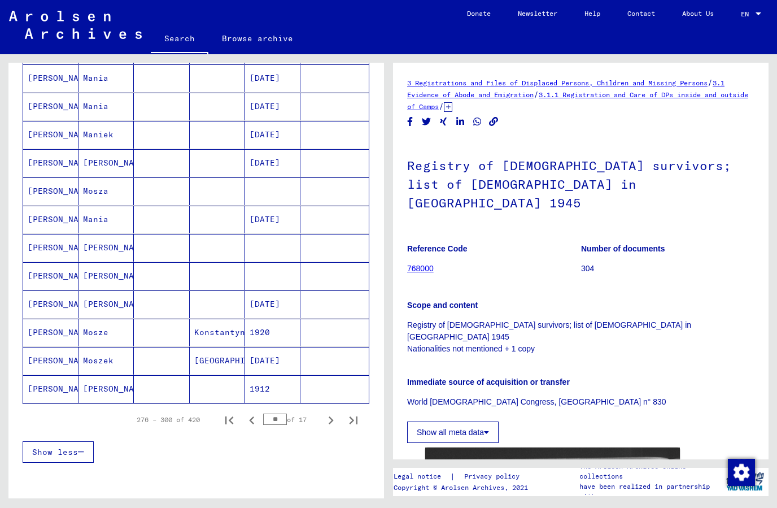
click at [340, 274] on mat-cell at bounding box center [334, 276] width 68 height 28
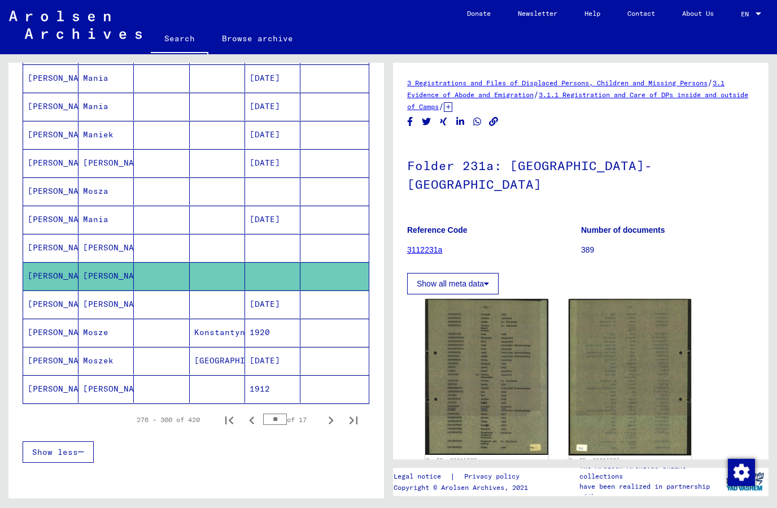
click at [55, 250] on mat-cell "[PERSON_NAME]" at bounding box center [50, 248] width 55 height 28
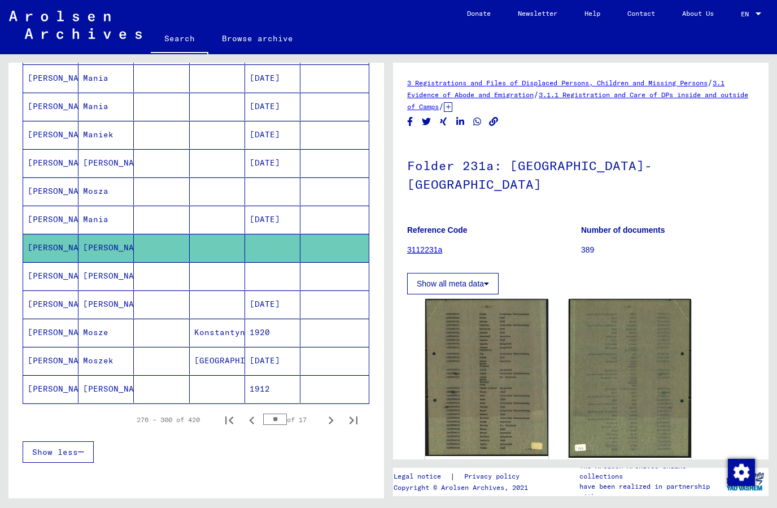
click at [49, 194] on mat-cell "[PERSON_NAME]" at bounding box center [50, 191] width 55 height 28
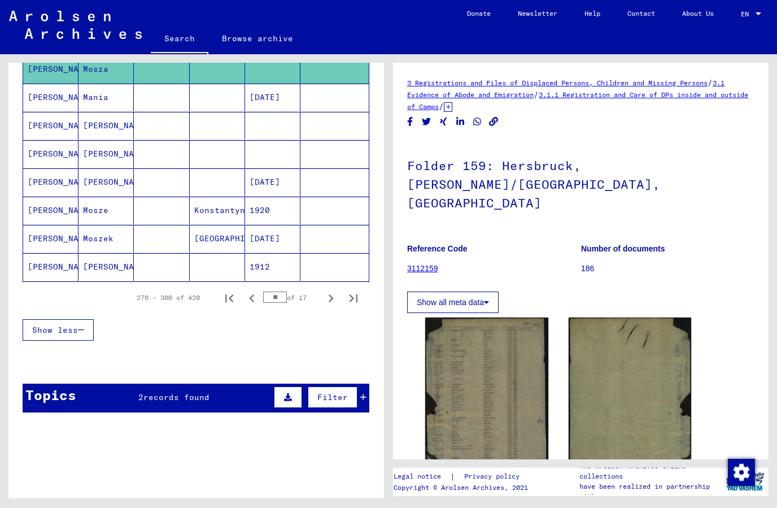
scroll to position [673, 0]
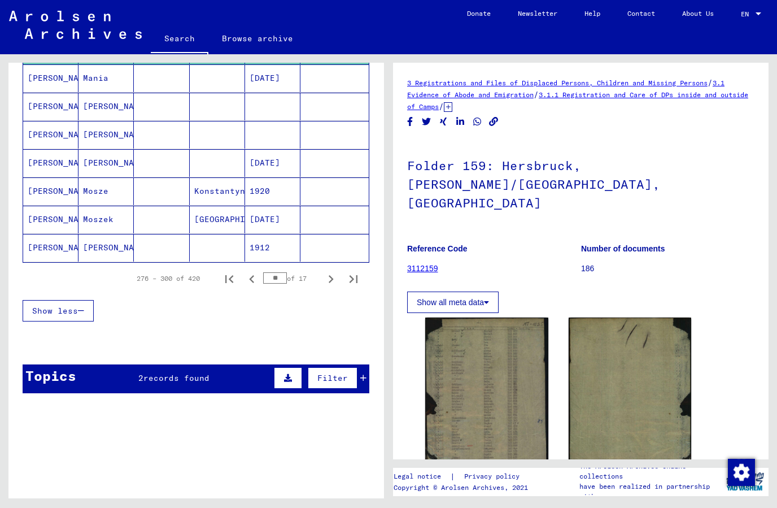
click at [330, 281] on icon "Next page" at bounding box center [331, 279] width 16 height 16
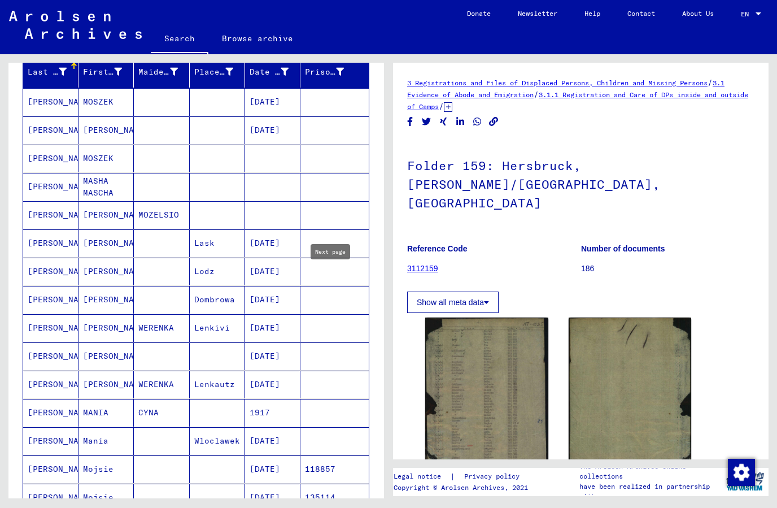
scroll to position [140, 0]
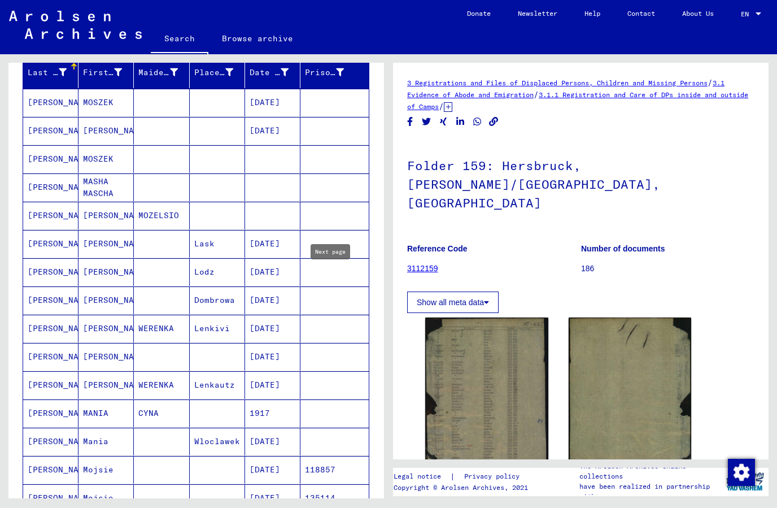
click at [45, 163] on mat-cell "[PERSON_NAME]" at bounding box center [50, 159] width 55 height 28
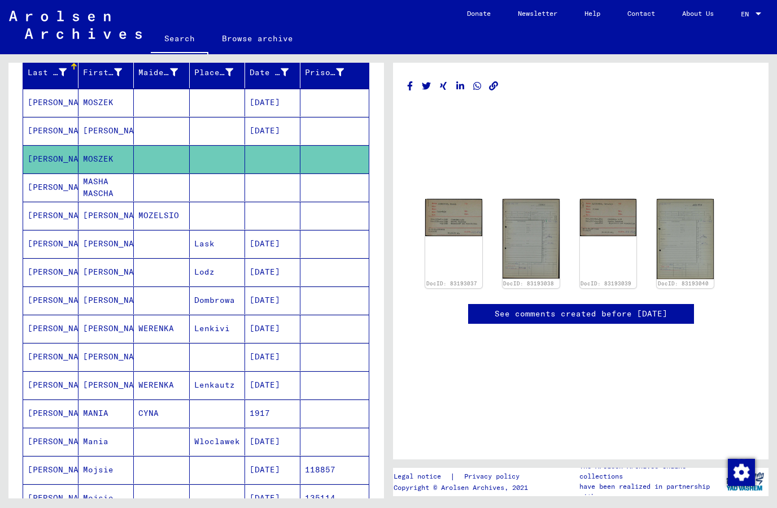
click at [457, 217] on img at bounding box center [453, 217] width 57 height 37
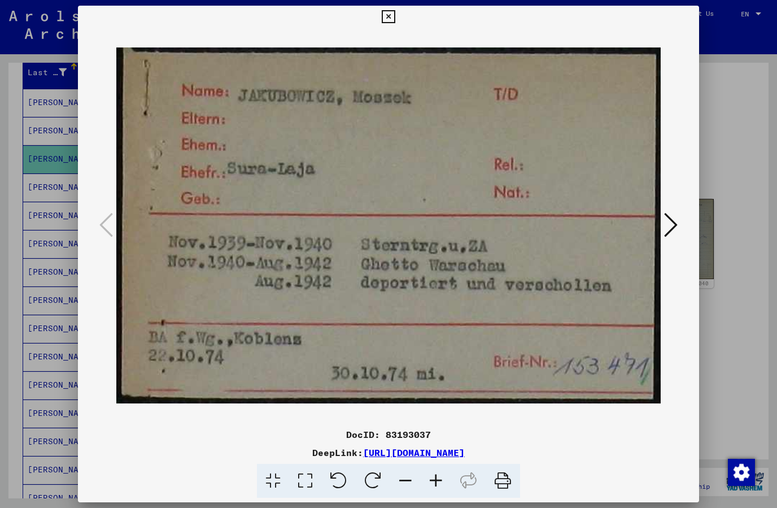
click at [676, 229] on icon at bounding box center [671, 224] width 14 height 27
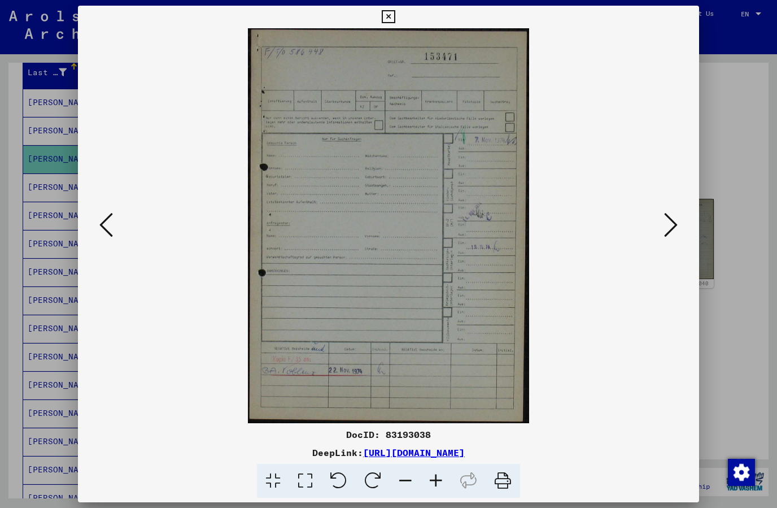
click at [673, 232] on icon at bounding box center [671, 224] width 14 height 27
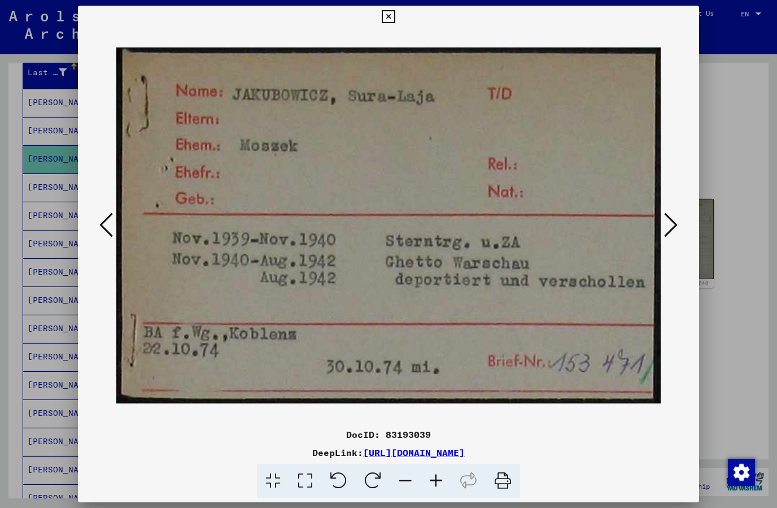
click at [676, 240] on button at bounding box center [671, 226] width 20 height 32
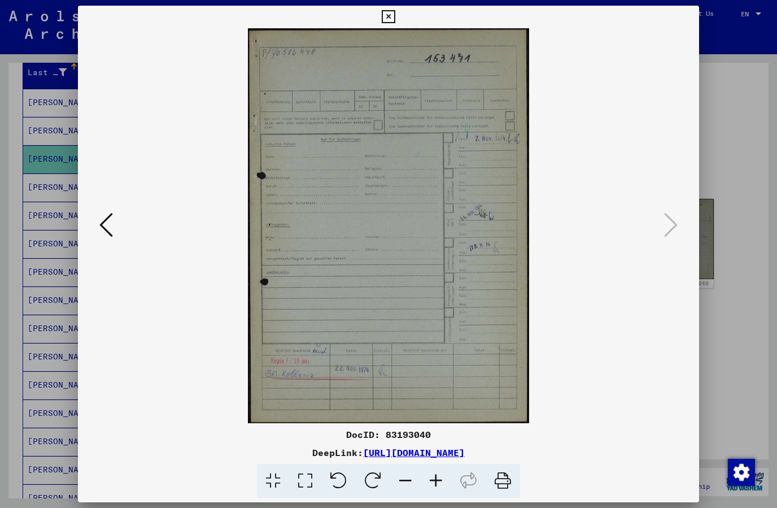
click at [673, 244] on div at bounding box center [389, 225] width 622 height 395
click at [398, 27] on button at bounding box center [388, 17] width 20 height 23
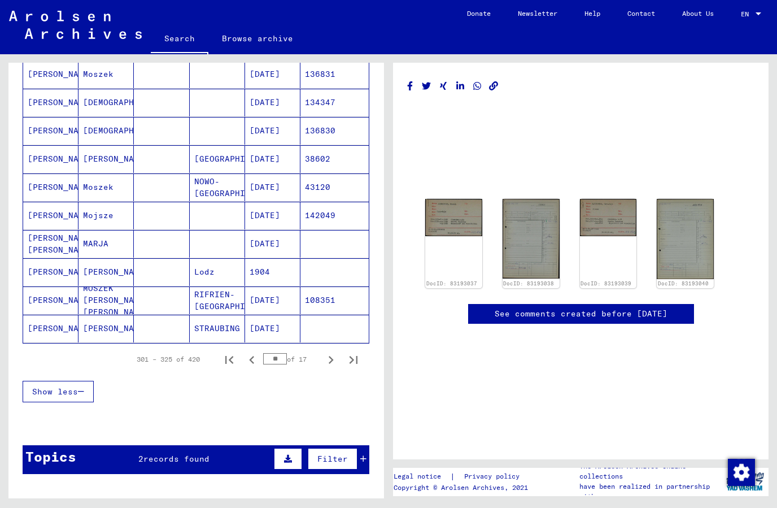
scroll to position [593, 0]
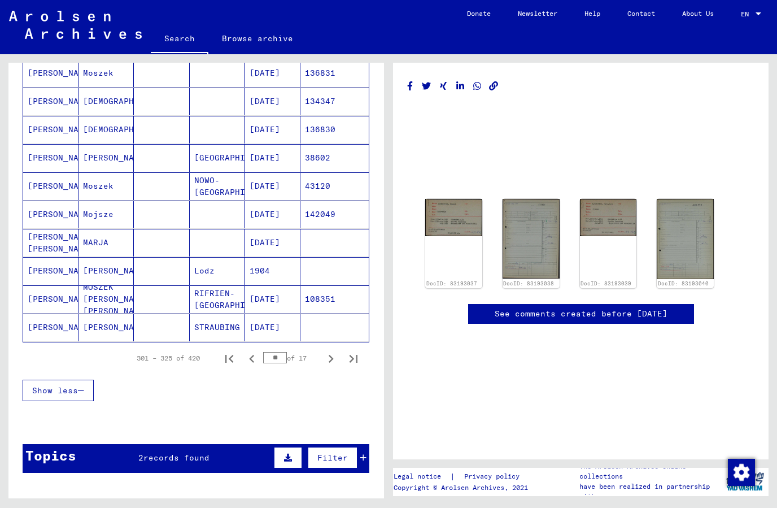
click at [337, 364] on icon "Next page" at bounding box center [331, 359] width 16 height 16
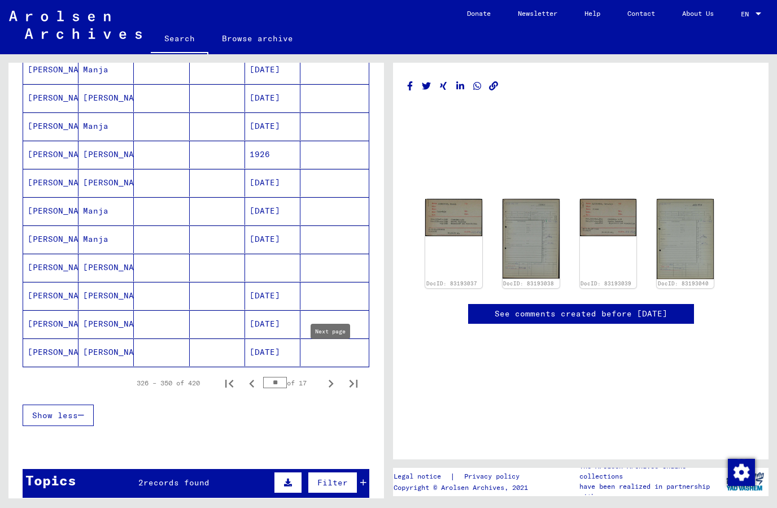
scroll to position [569, 0]
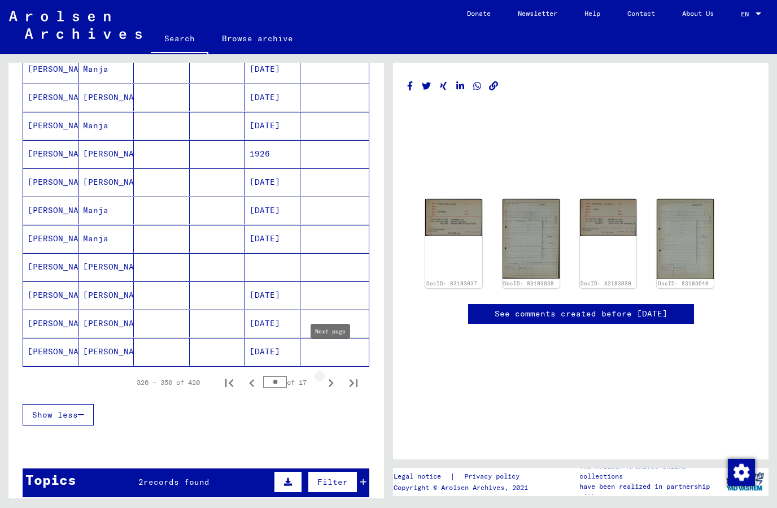
click at [335, 389] on icon "Next page" at bounding box center [331, 383] width 16 height 16
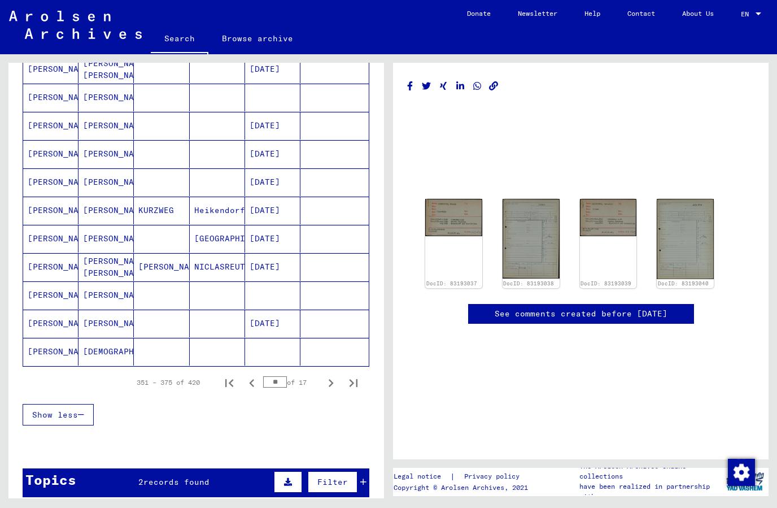
scroll to position [551, 0]
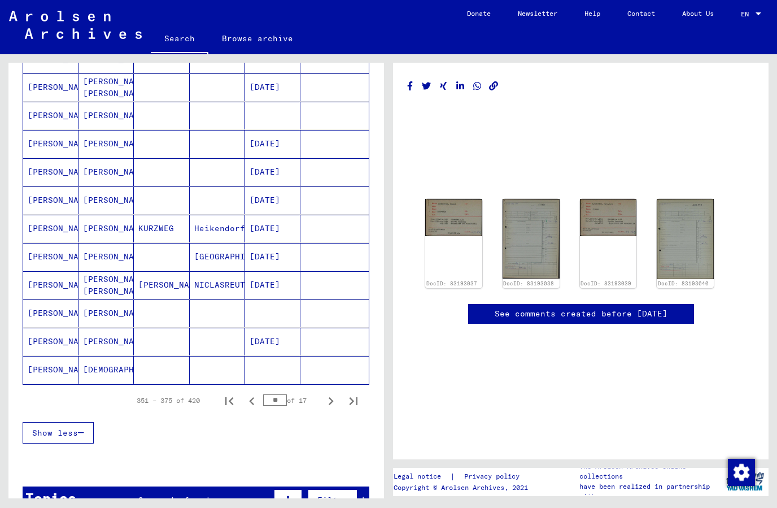
click at [307, 378] on mat-cell at bounding box center [334, 370] width 68 height 28
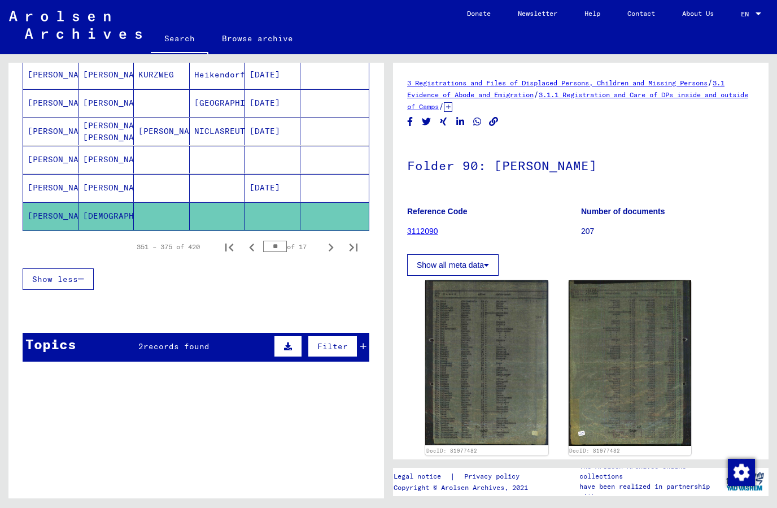
scroll to position [700, 0]
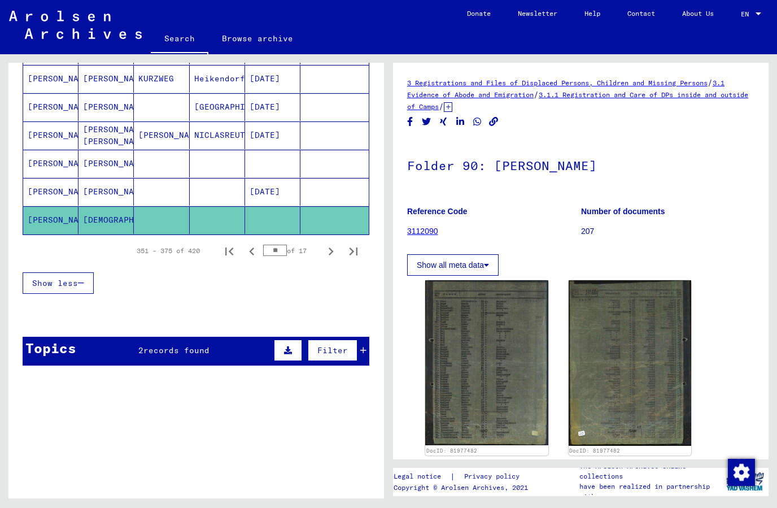
click at [334, 252] on icon "Next page" at bounding box center [331, 251] width 16 height 16
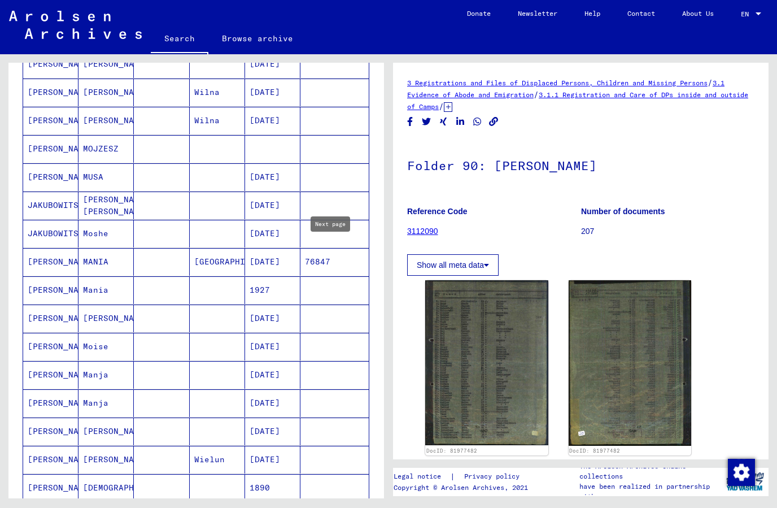
scroll to position [176, 0]
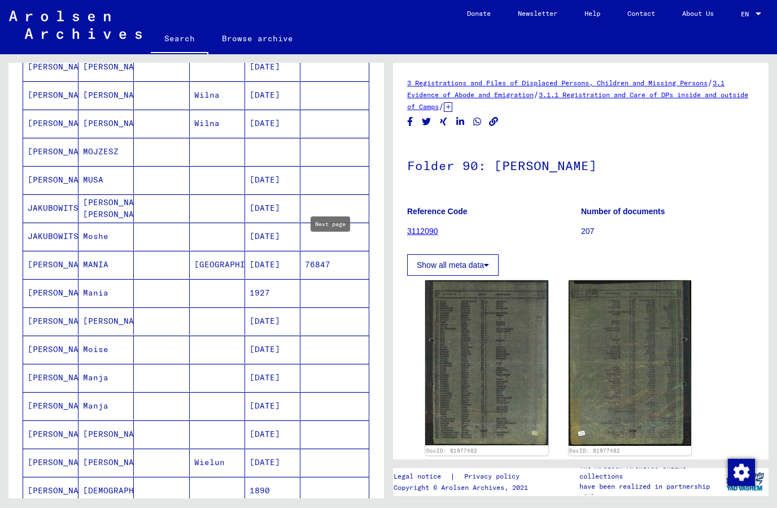
click at [287, 156] on mat-cell at bounding box center [272, 152] width 55 height 28
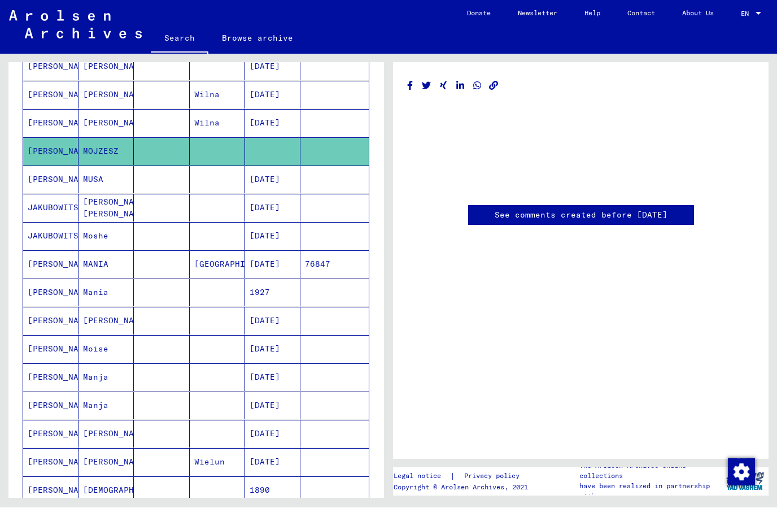
click at [47, 155] on mat-cell "[PERSON_NAME]" at bounding box center [50, 152] width 55 height 28
click at [43, 125] on mat-cell "[PERSON_NAME]" at bounding box center [50, 124] width 55 height 28
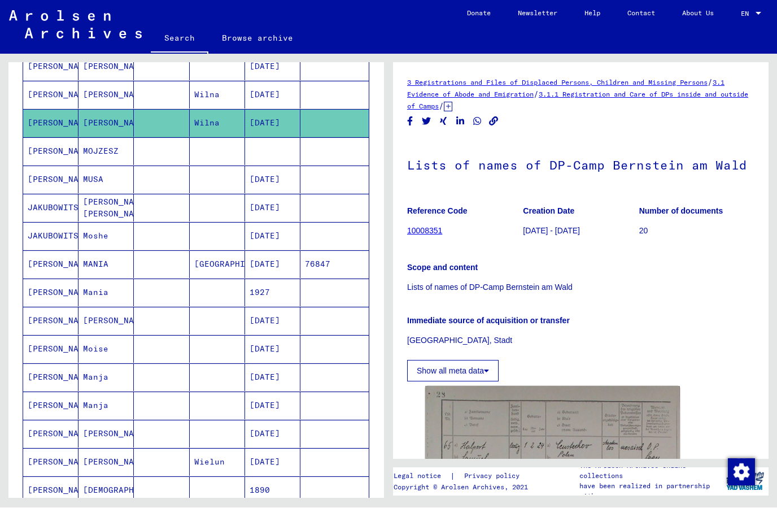
click at [46, 153] on mat-cell "[PERSON_NAME]" at bounding box center [50, 152] width 55 height 28
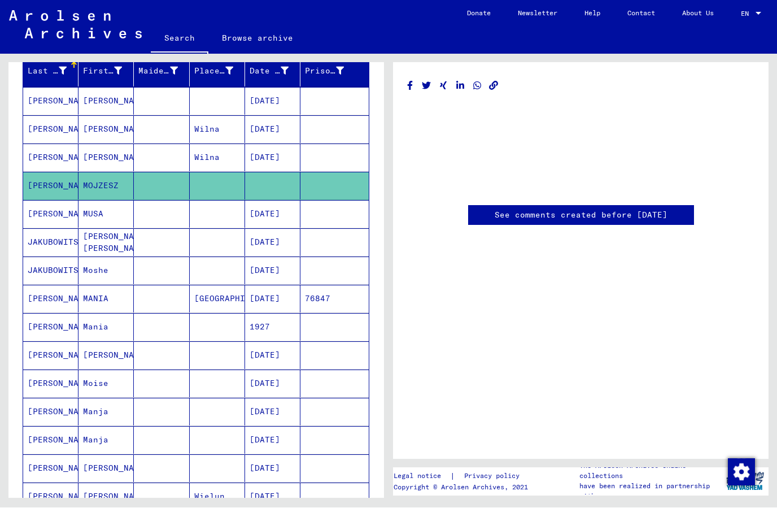
scroll to position [100, 0]
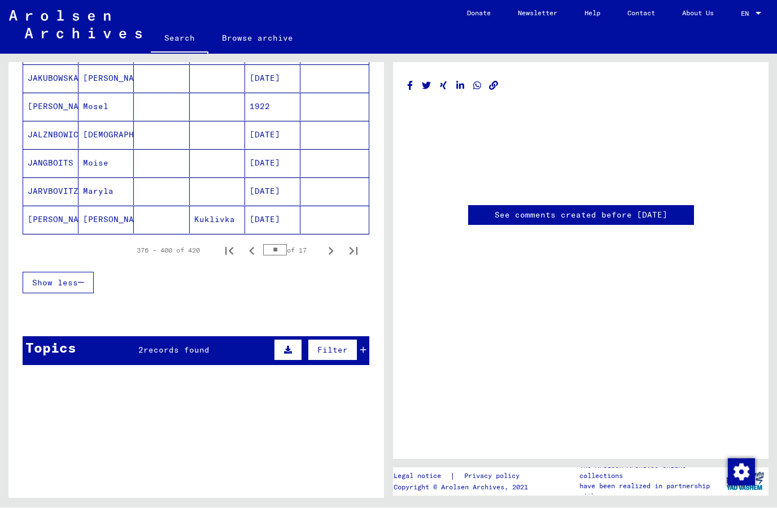
click at [329, 248] on icon "Next page" at bounding box center [331, 251] width 16 height 16
type input "**"
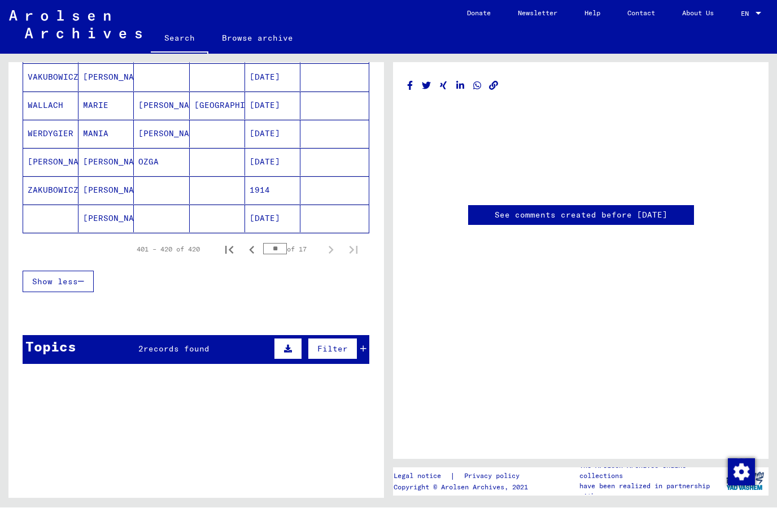
scroll to position [559, 0]
